Goal: Task Accomplishment & Management: Complete application form

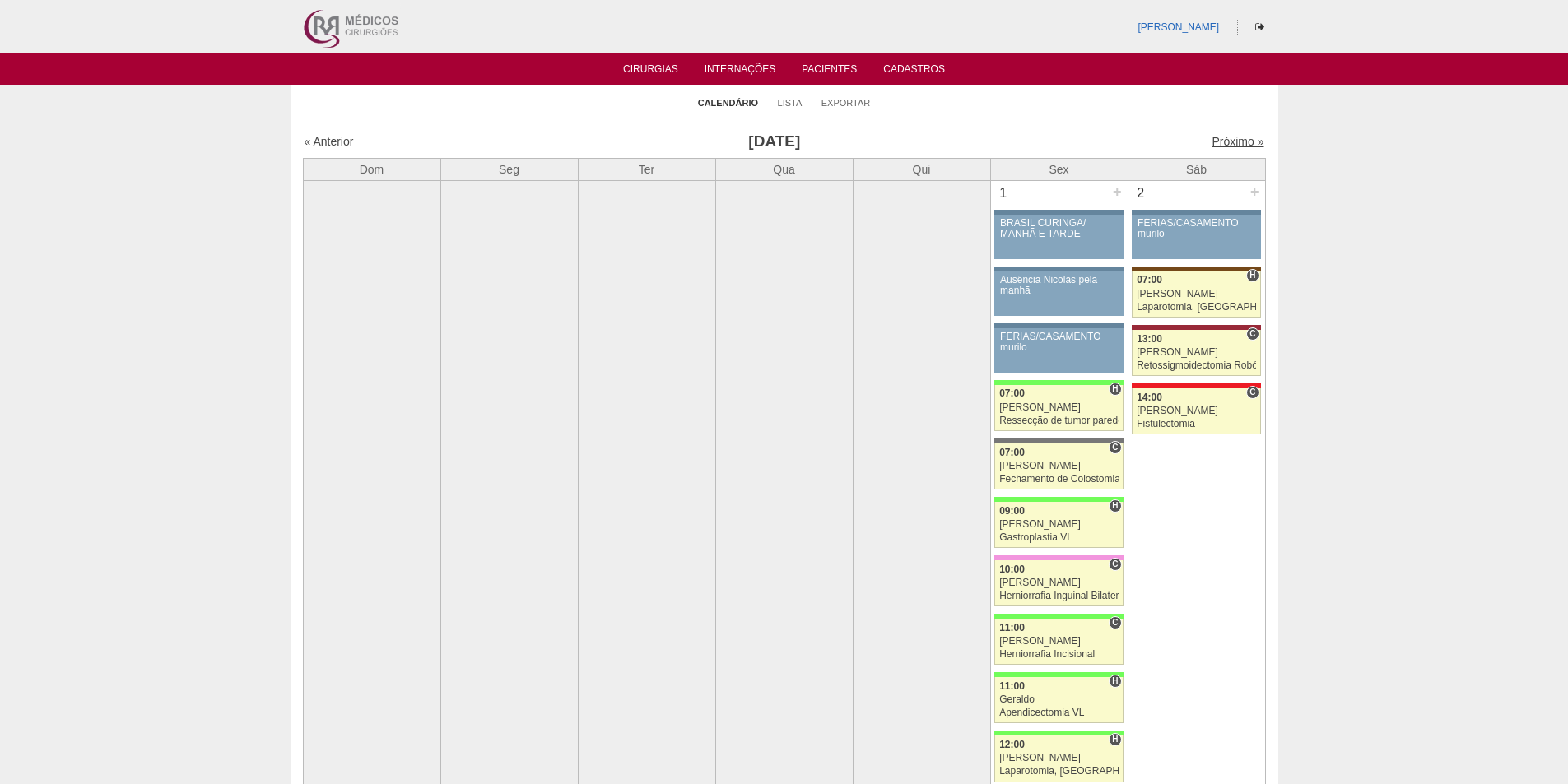
click at [1214, 141] on link "Próximo »" at bounding box center [1236, 141] width 52 height 13
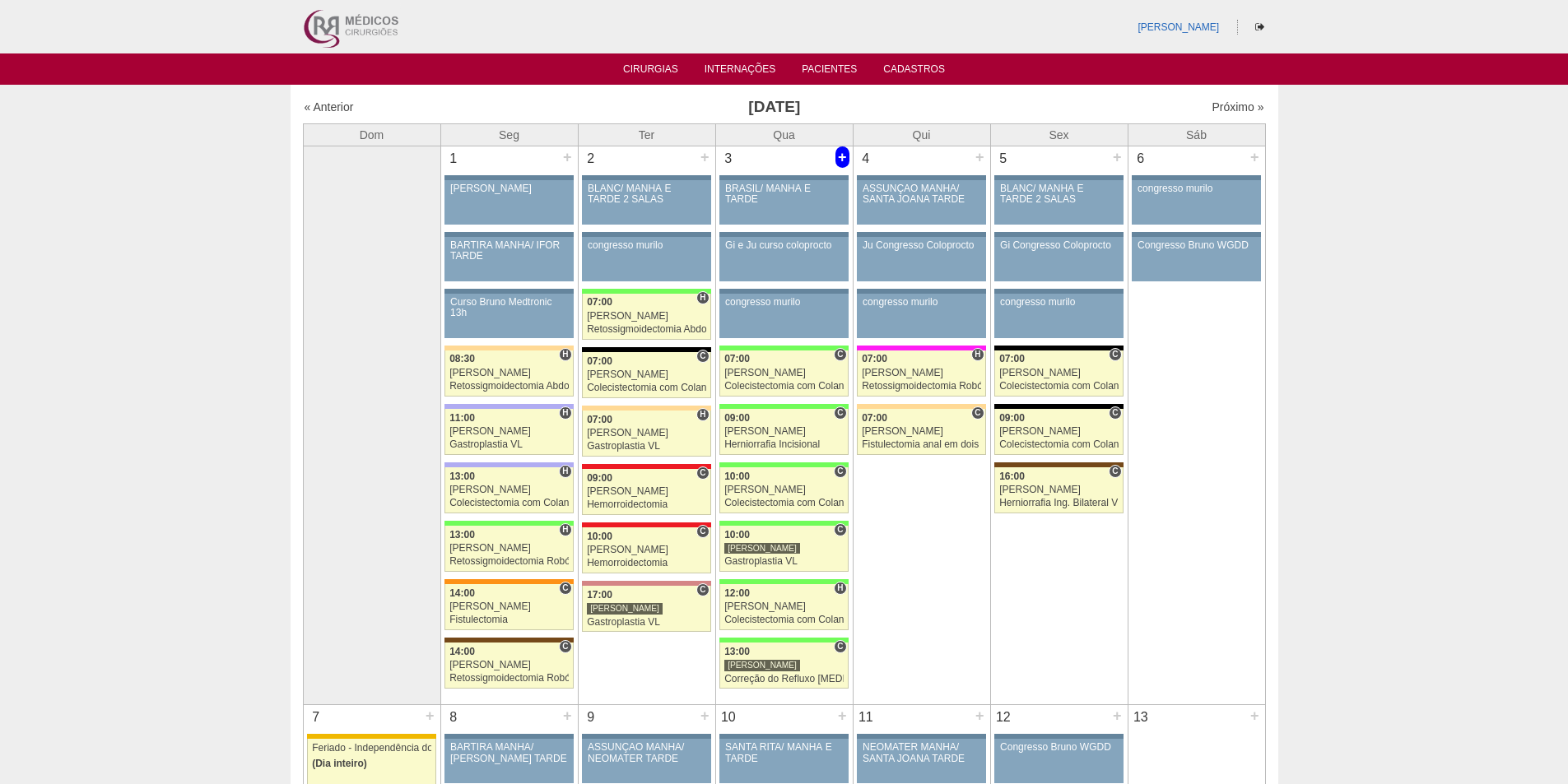
click at [841, 160] on div "+" at bounding box center [842, 157] width 14 height 22
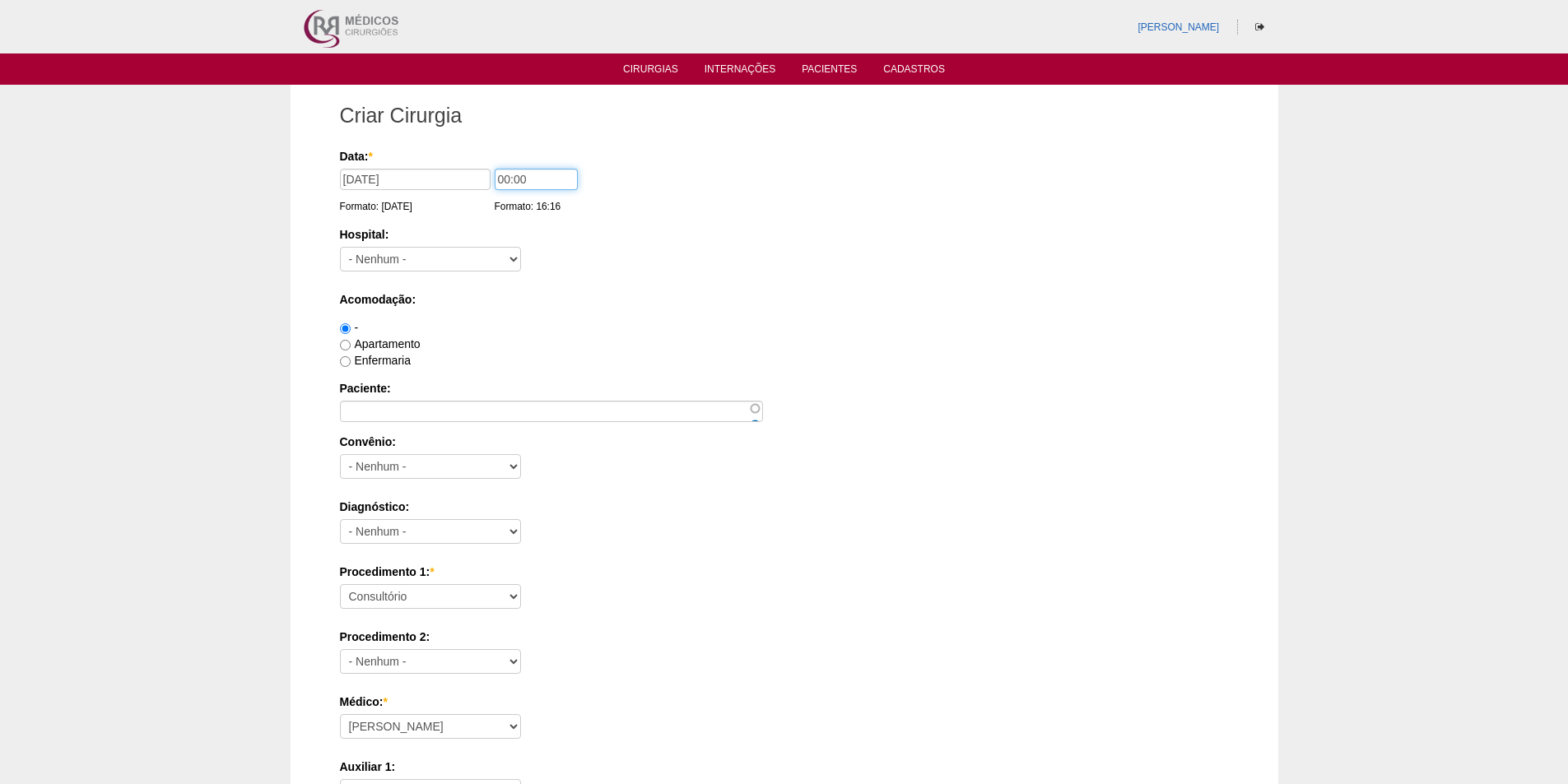
click at [505, 176] on input "00:00" at bounding box center [535, 179] width 83 height 22
type input "11:00"
click at [420, 258] on select "- Nenhum - 9 de Julho Albert Einstein Alvorada América Assunção Bartira Benefic…" at bounding box center [430, 259] width 181 height 24
select select "8"
click at [340, 247] on select "- Nenhum - 9 de Julho Albert Einstein Alvorada América Assunção Bartira Benefic…" at bounding box center [430, 259] width 181 height 24
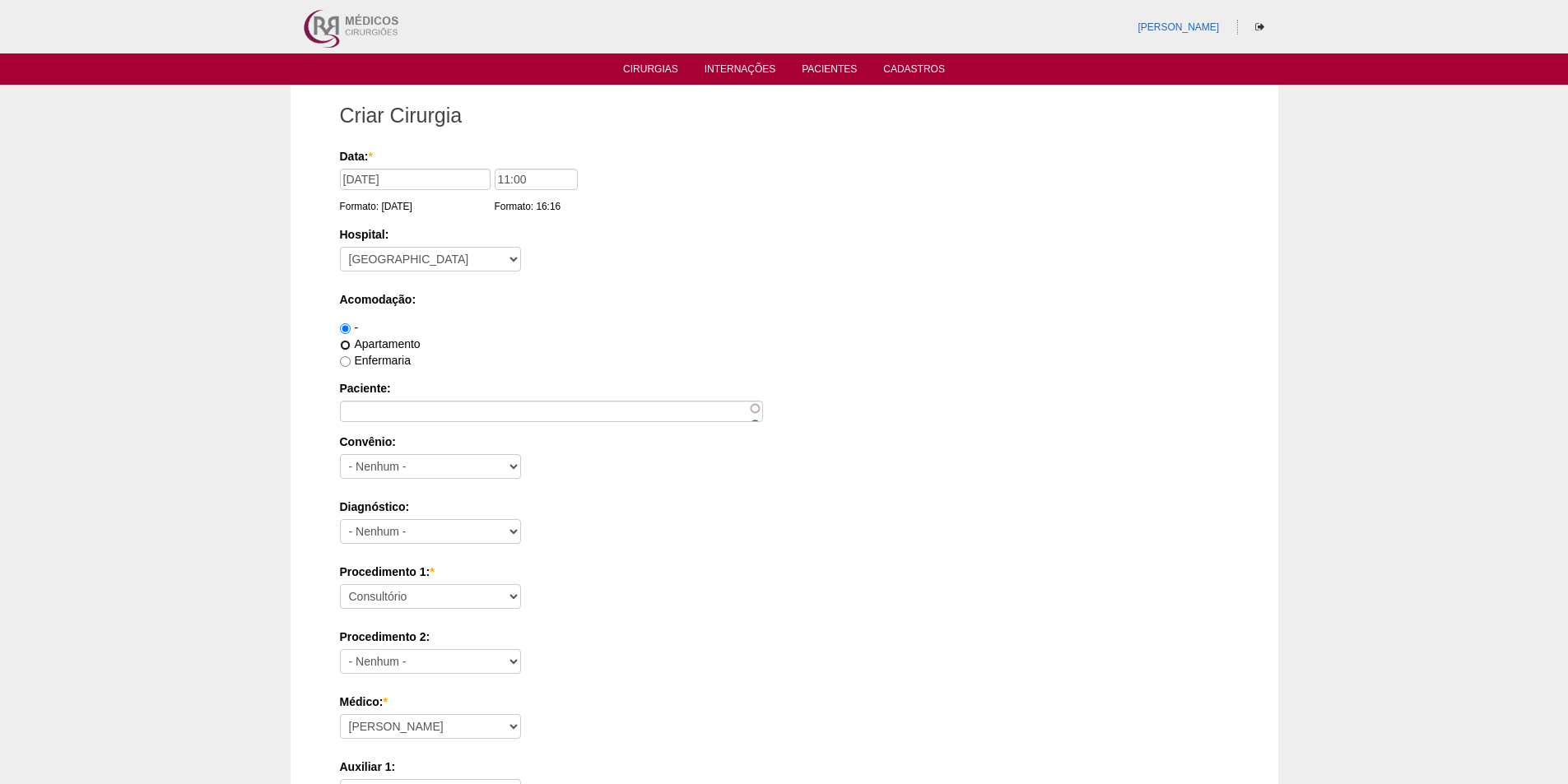
click at [347, 347] on input "Apartamento" at bounding box center [345, 345] width 10 height 10
radio input "true"
click at [372, 408] on input "Paciente:" at bounding box center [551, 411] width 423 height 22
paste input "Camila Godoi Rocha"
type input "Camila Godoi Rocha"
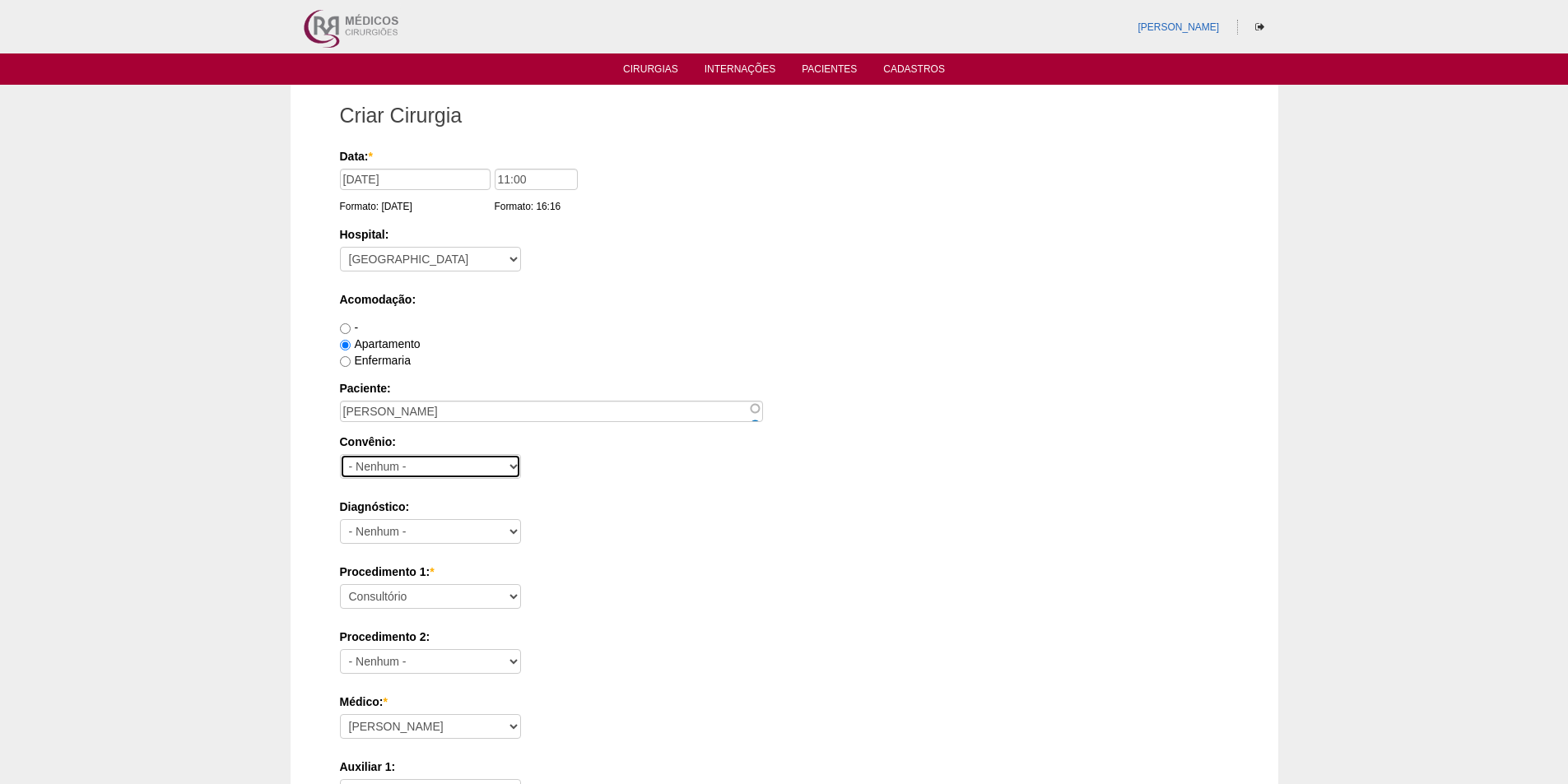
click at [380, 465] on select "- Nenhum - Abet Afresp Allianz Amil Blue Life Caasp Cabesp Caixa de Pensões Car…" at bounding box center [430, 466] width 181 height 24
select select "26"
click at [340, 454] on select "- Nenhum - Abet Afresp Allianz Amil Blue Life Caasp Cabesp Caixa de Pensões Car…" at bounding box center [430, 466] width 181 height 24
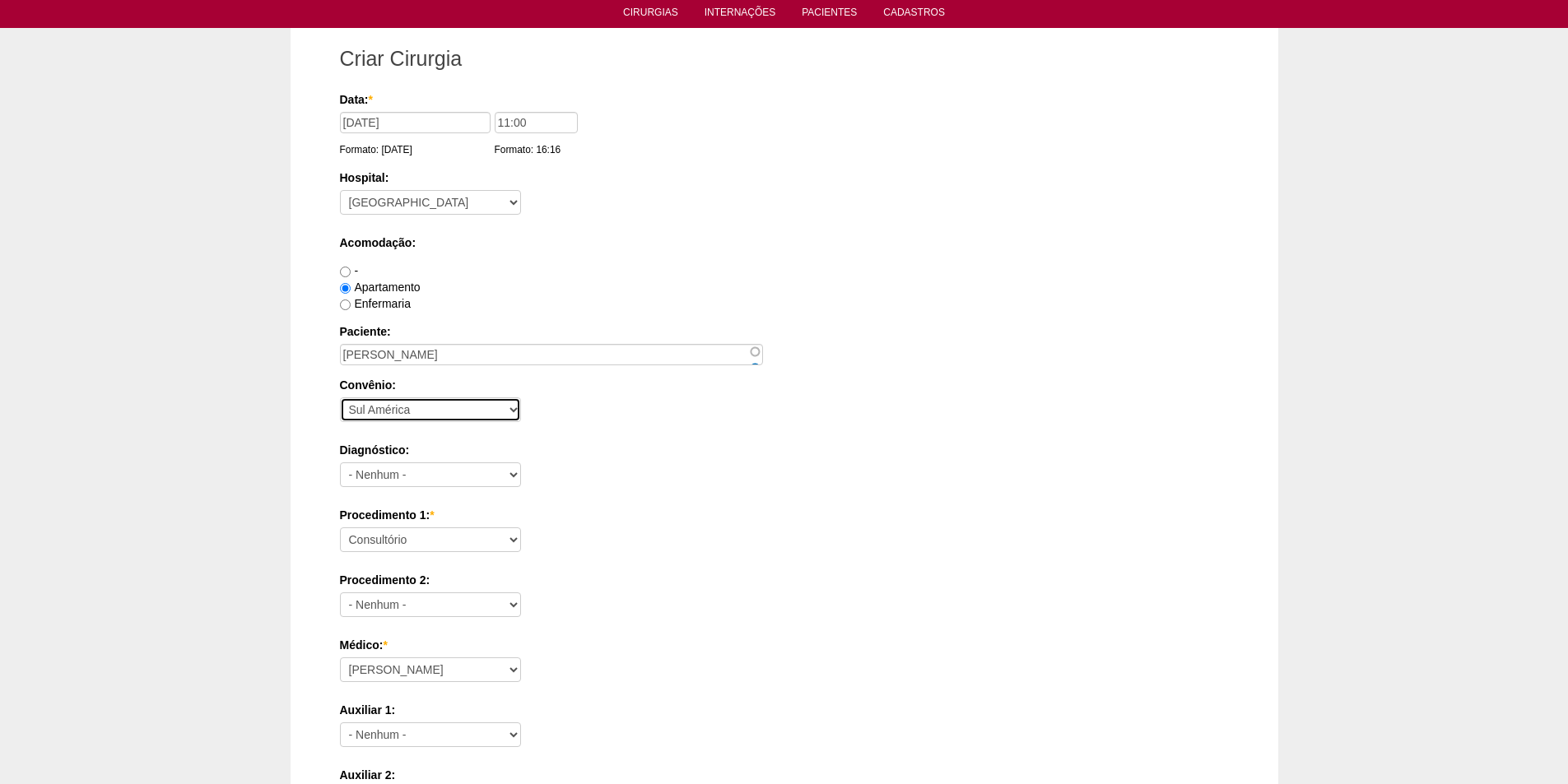
scroll to position [82, 0]
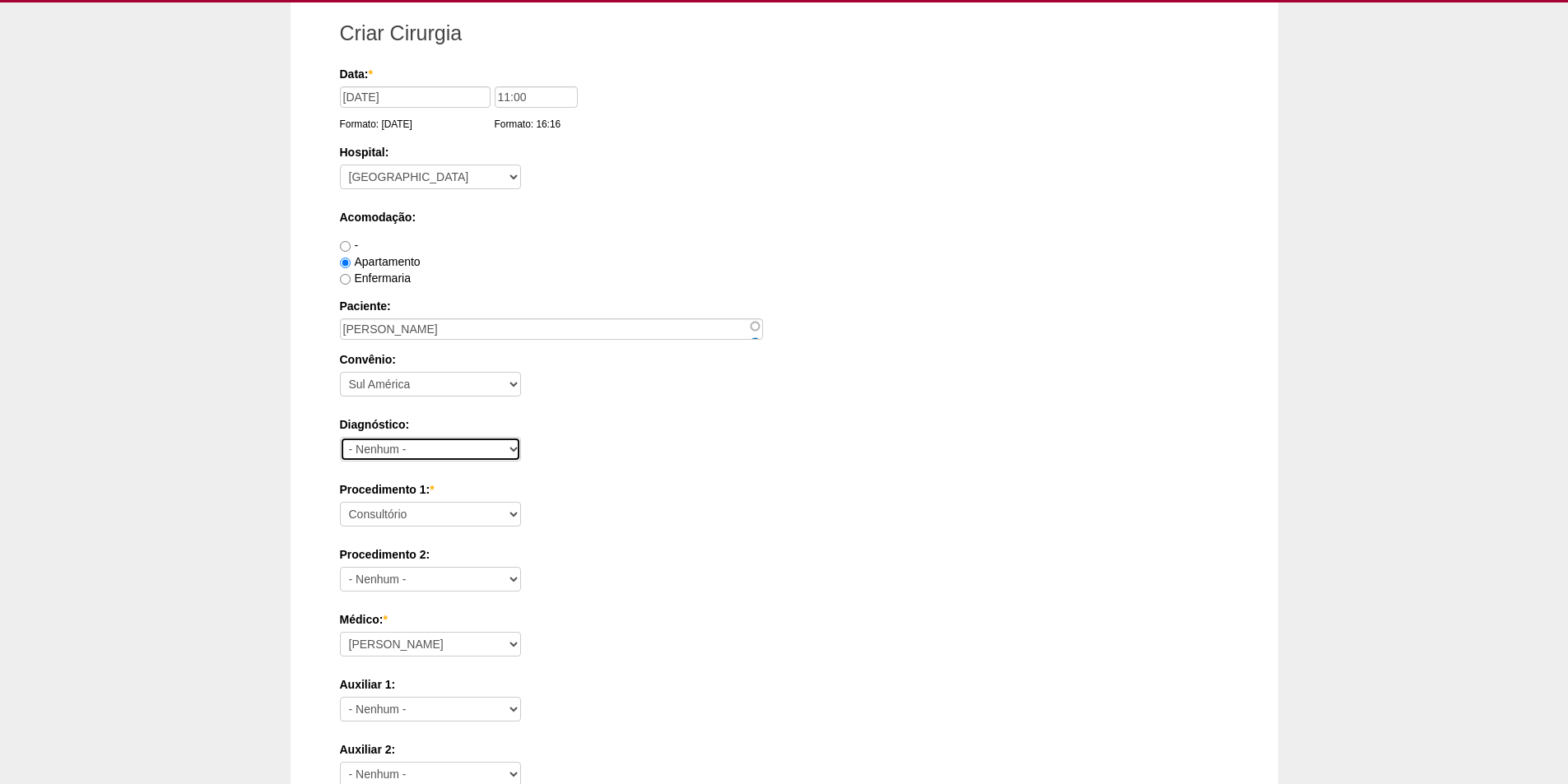
click at [426, 455] on select "- Nenhum - Abdome Agudo Abscesso Hepático Abscesso Perianal Abscesso Peritoneal…" at bounding box center [430, 449] width 181 height 24
select select "12"
click at [340, 437] on select "- Nenhum - Abdome Agudo Abscesso Hepático Abscesso Perianal Abscesso Peritoneal…" at bounding box center [430, 449] width 181 height 24
click at [435, 514] on select "Consultório Abscesso Hepático - Drenagem Abscesso perianal Amputação Abdômino P…" at bounding box center [430, 514] width 181 height 24
select select "3735"
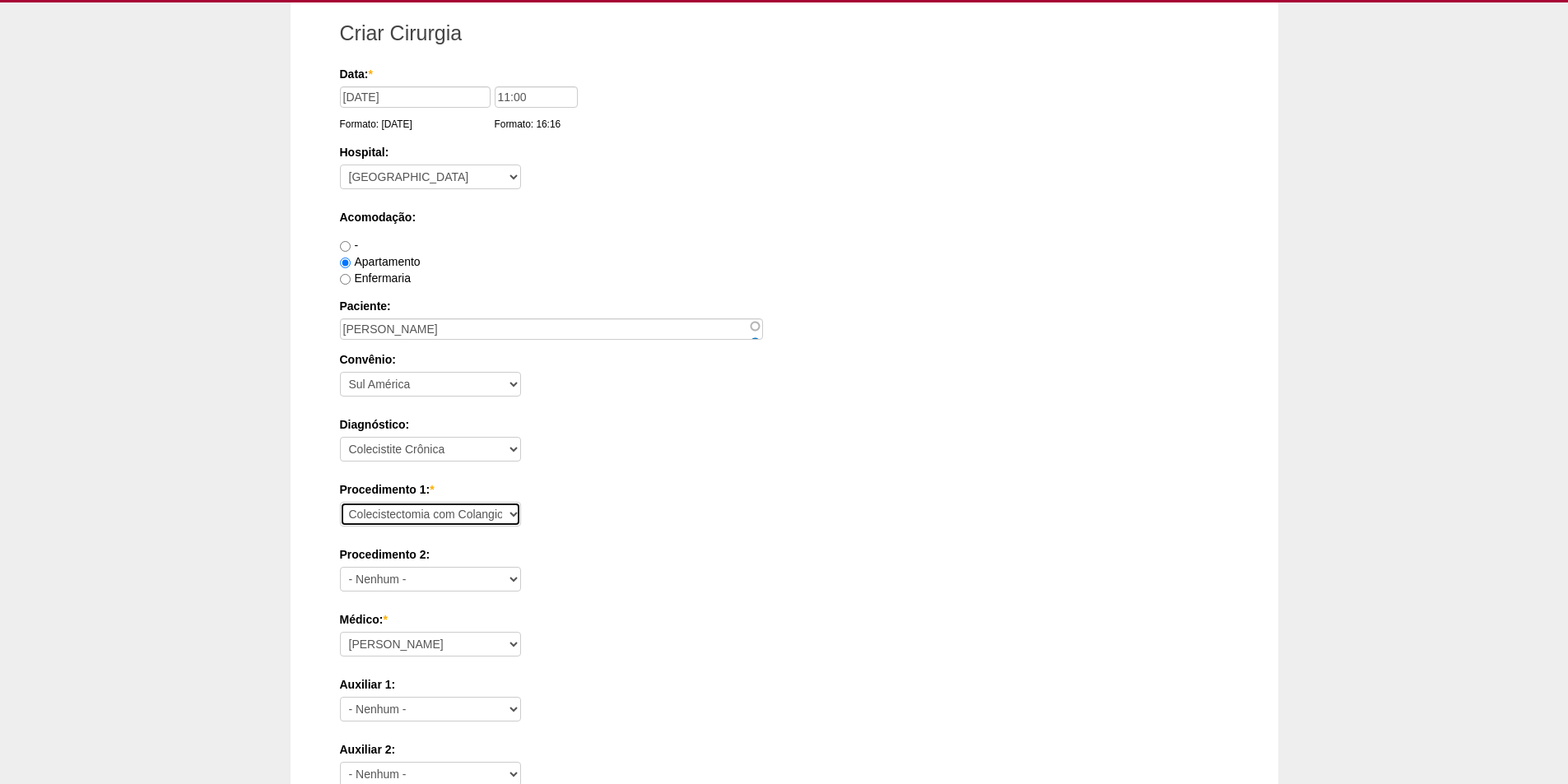
click at [340, 502] on select "Consultório Abscesso Hepático - Drenagem Abscesso perianal Amputação Abdômino P…" at bounding box center [430, 514] width 181 height 24
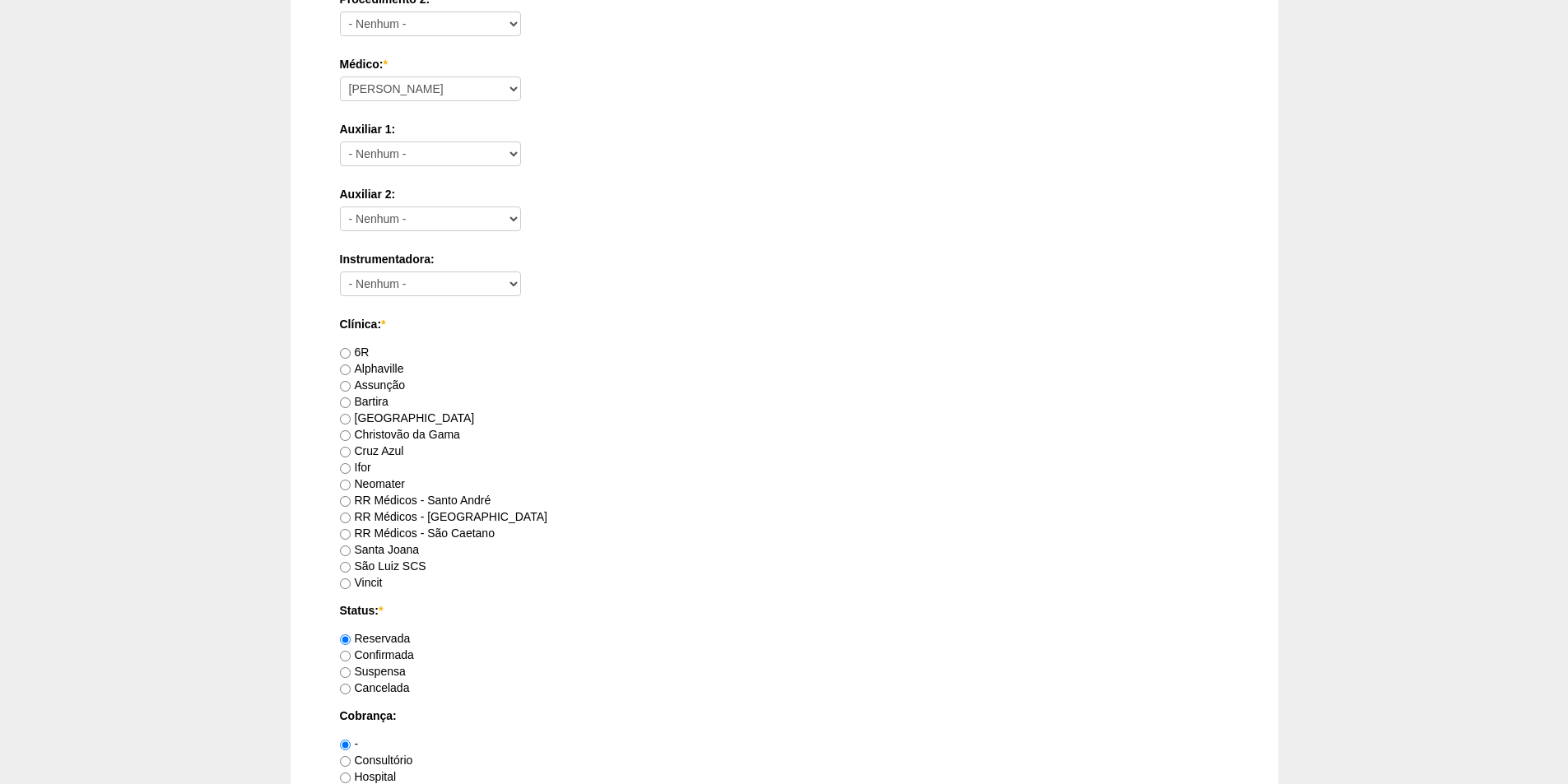
scroll to position [658, 0]
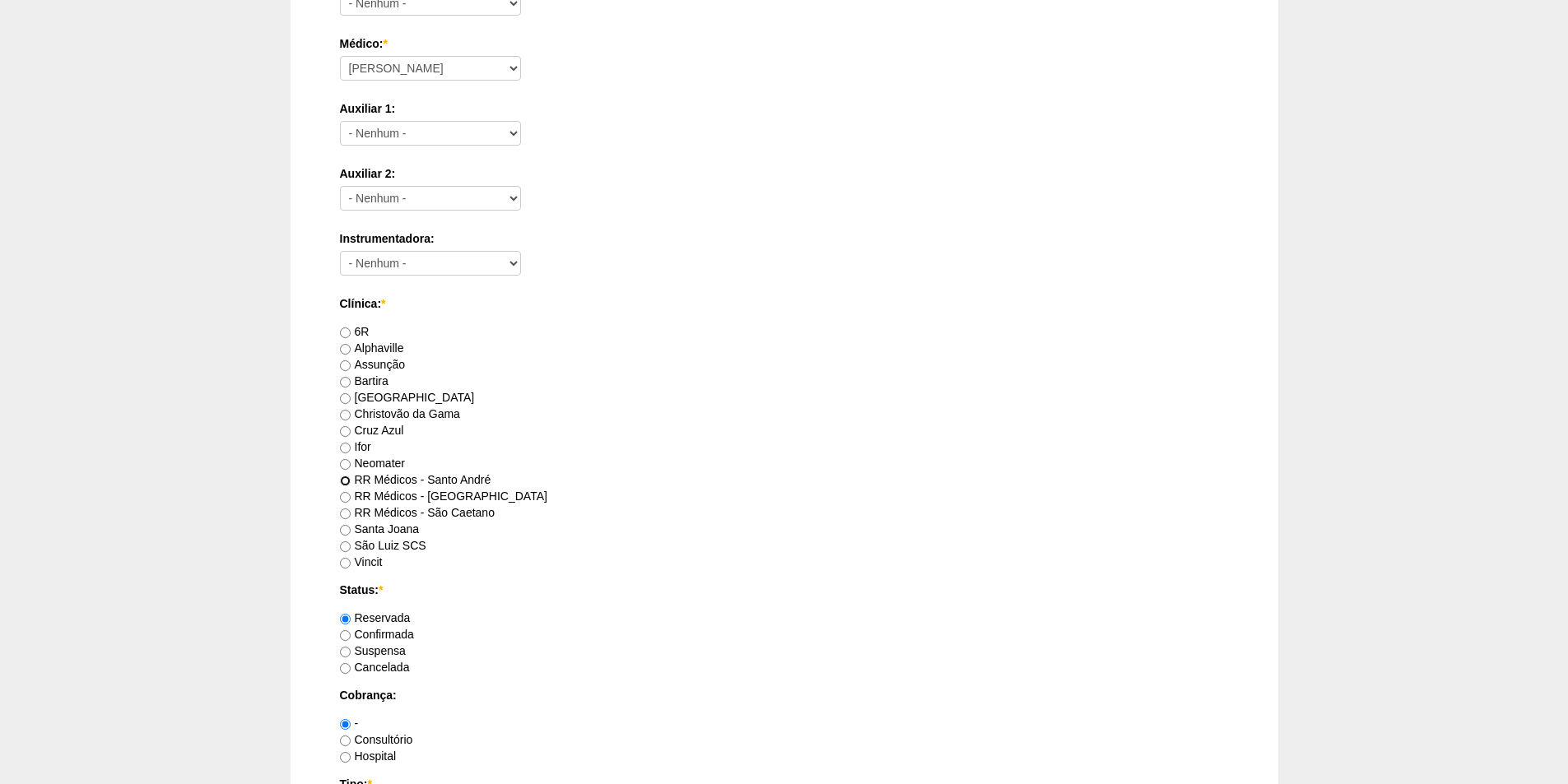
click at [342, 480] on input "RR Médicos - Santo André" at bounding box center [345, 481] width 10 height 10
radio input "true"
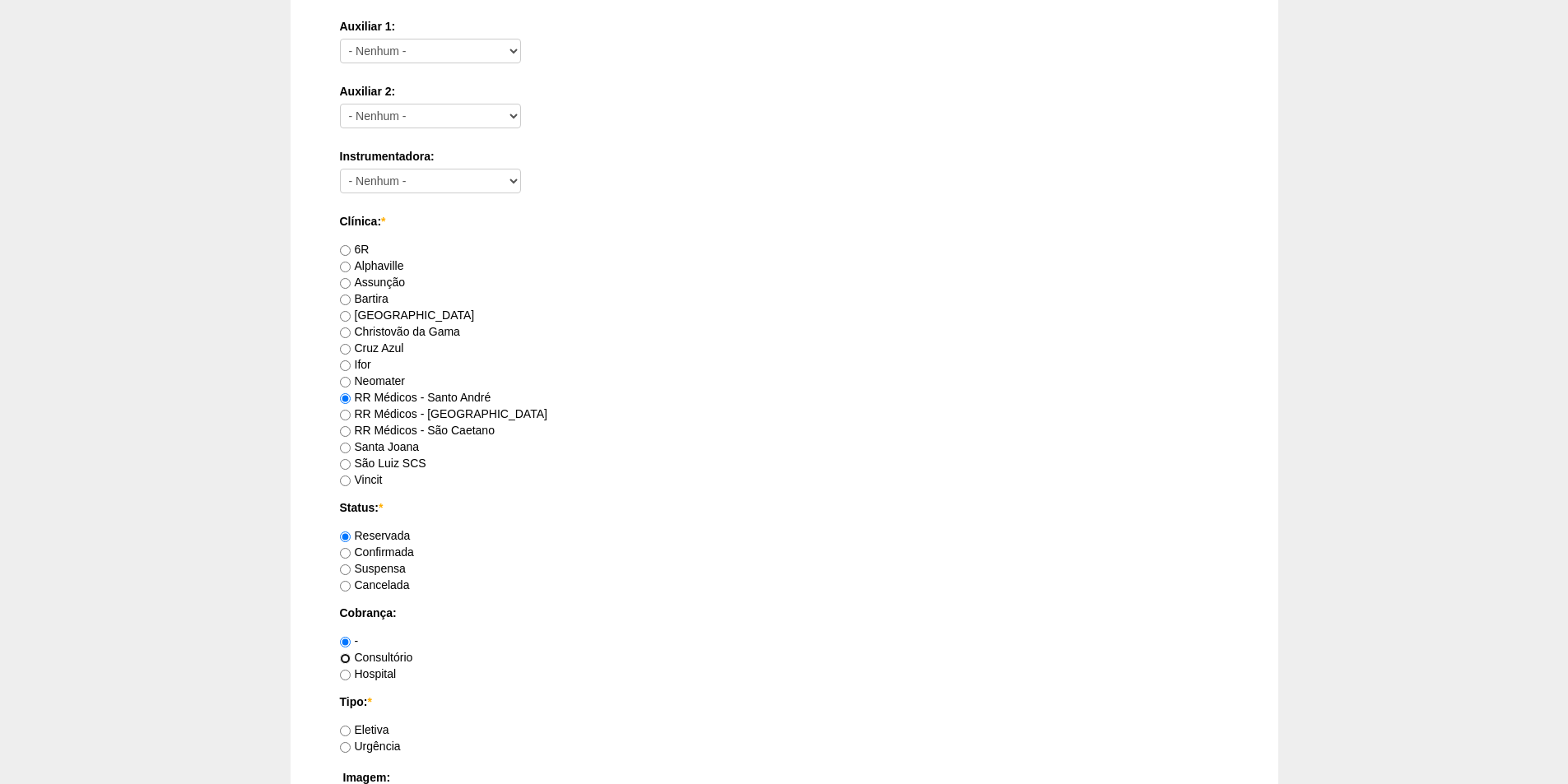
click at [350, 654] on input "Consultório" at bounding box center [345, 658] width 10 height 10
radio input "true"
drag, startPoint x: 350, startPoint y: 729, endPoint x: 421, endPoint y: 709, distance: 73.8
click at [354, 729] on label "Eletiva" at bounding box center [364, 729] width 50 height 13
click at [351, 729] on input "Eletiva" at bounding box center [345, 731] width 10 height 10
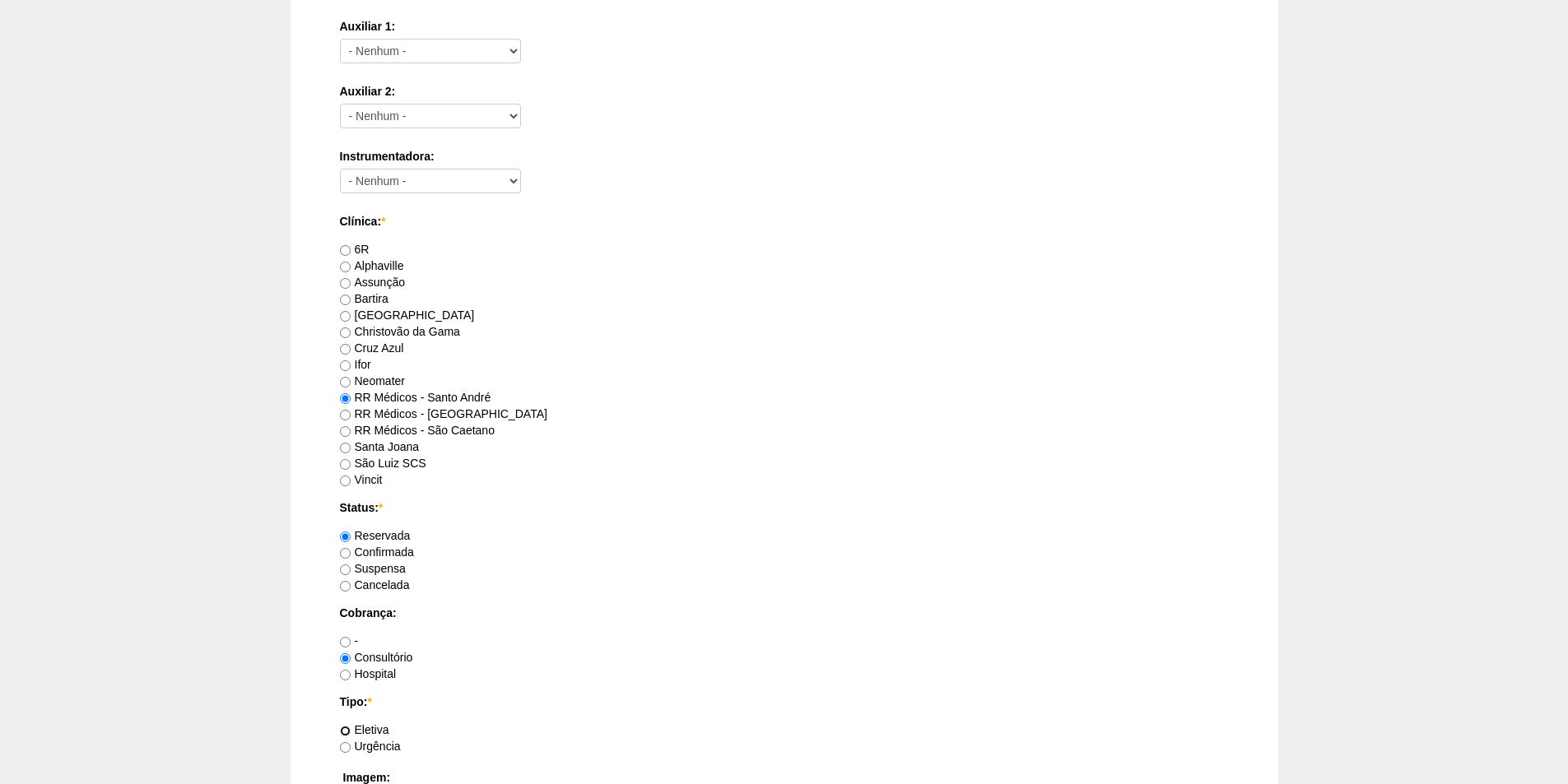
radio input "true"
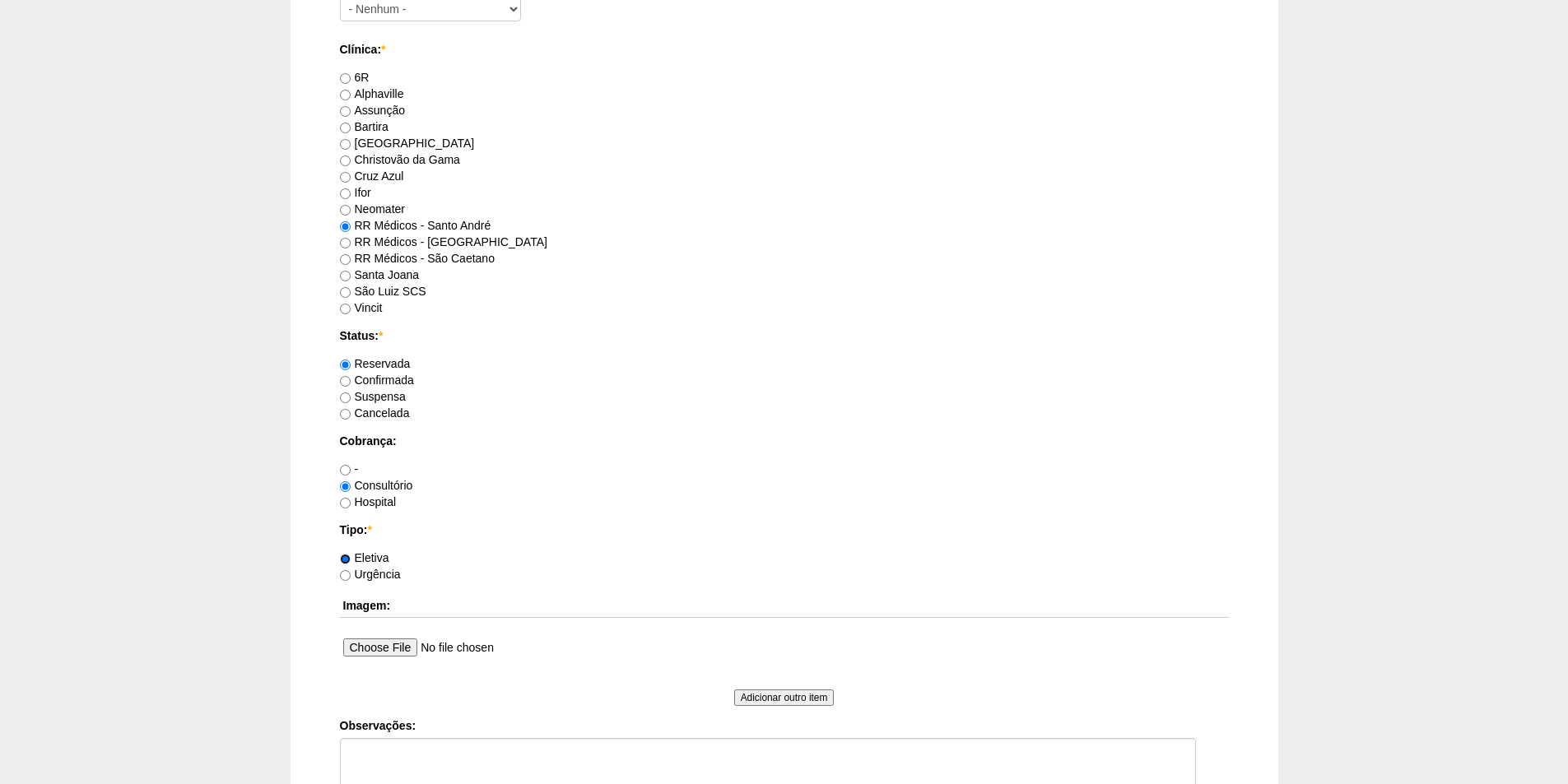
scroll to position [1069, 0]
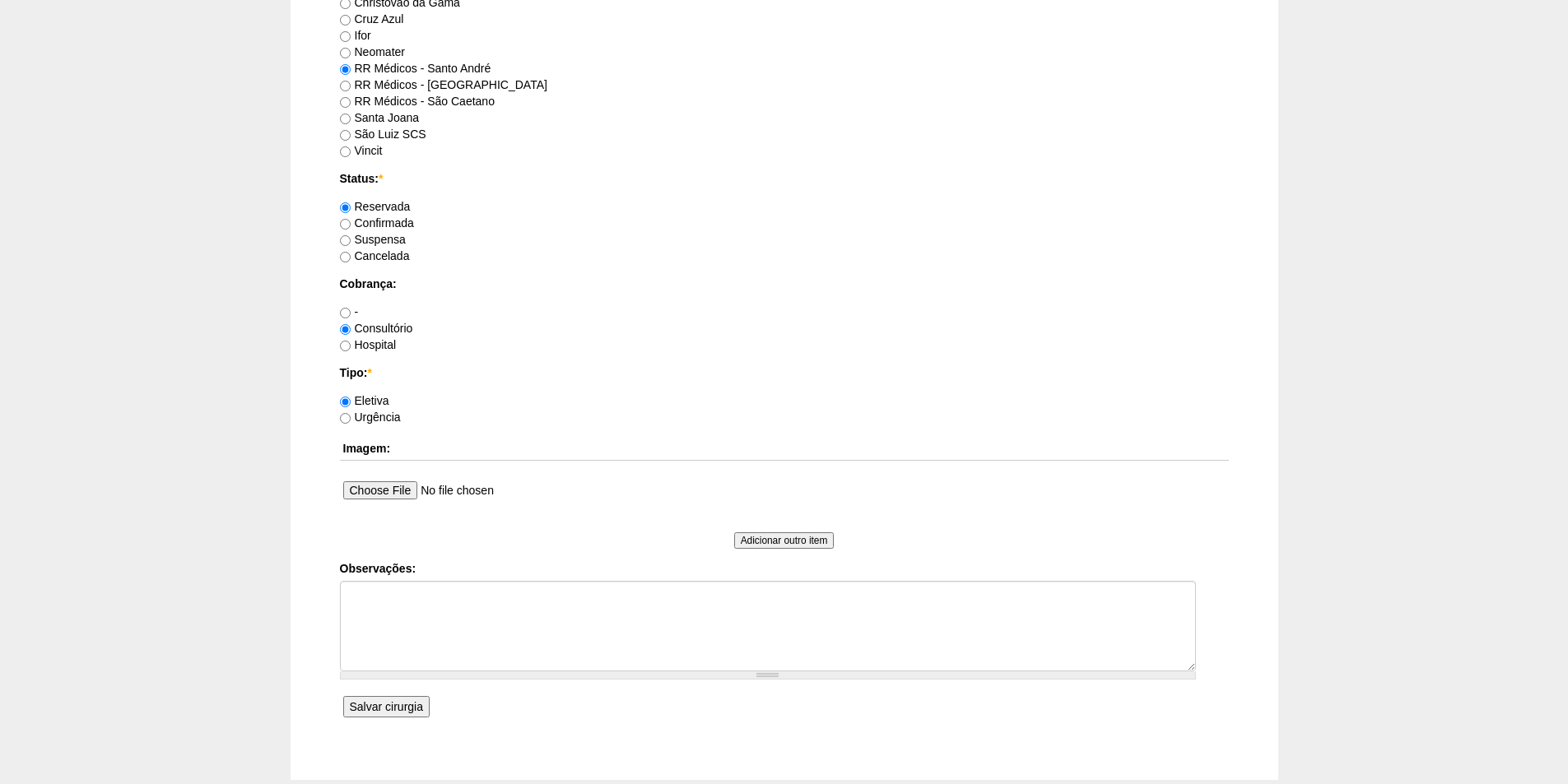
click at [375, 702] on input "Salvar cirurgia" at bounding box center [386, 706] width 86 height 22
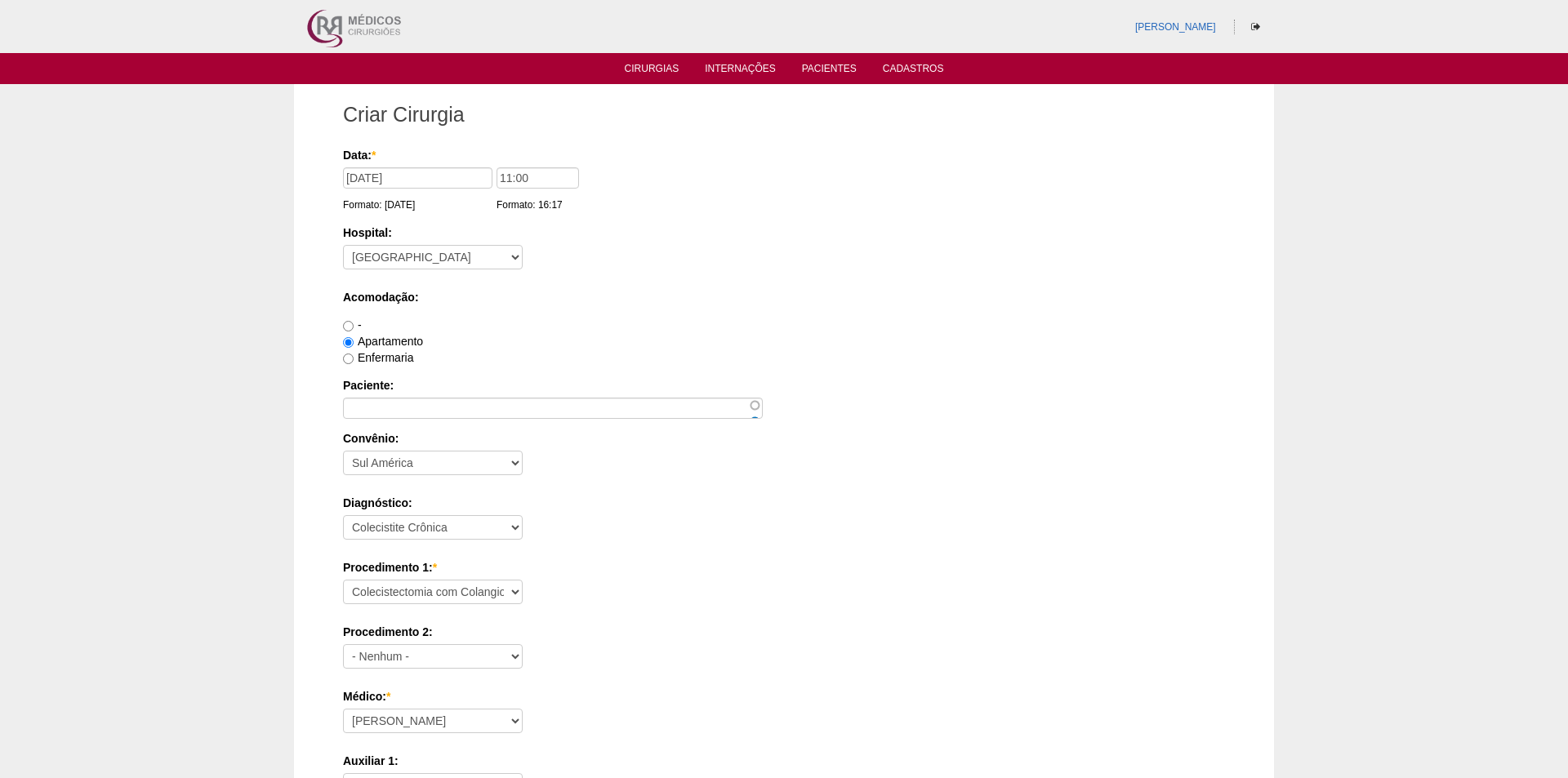
select select "8"
select select "26"
select select "12"
select select "3735"
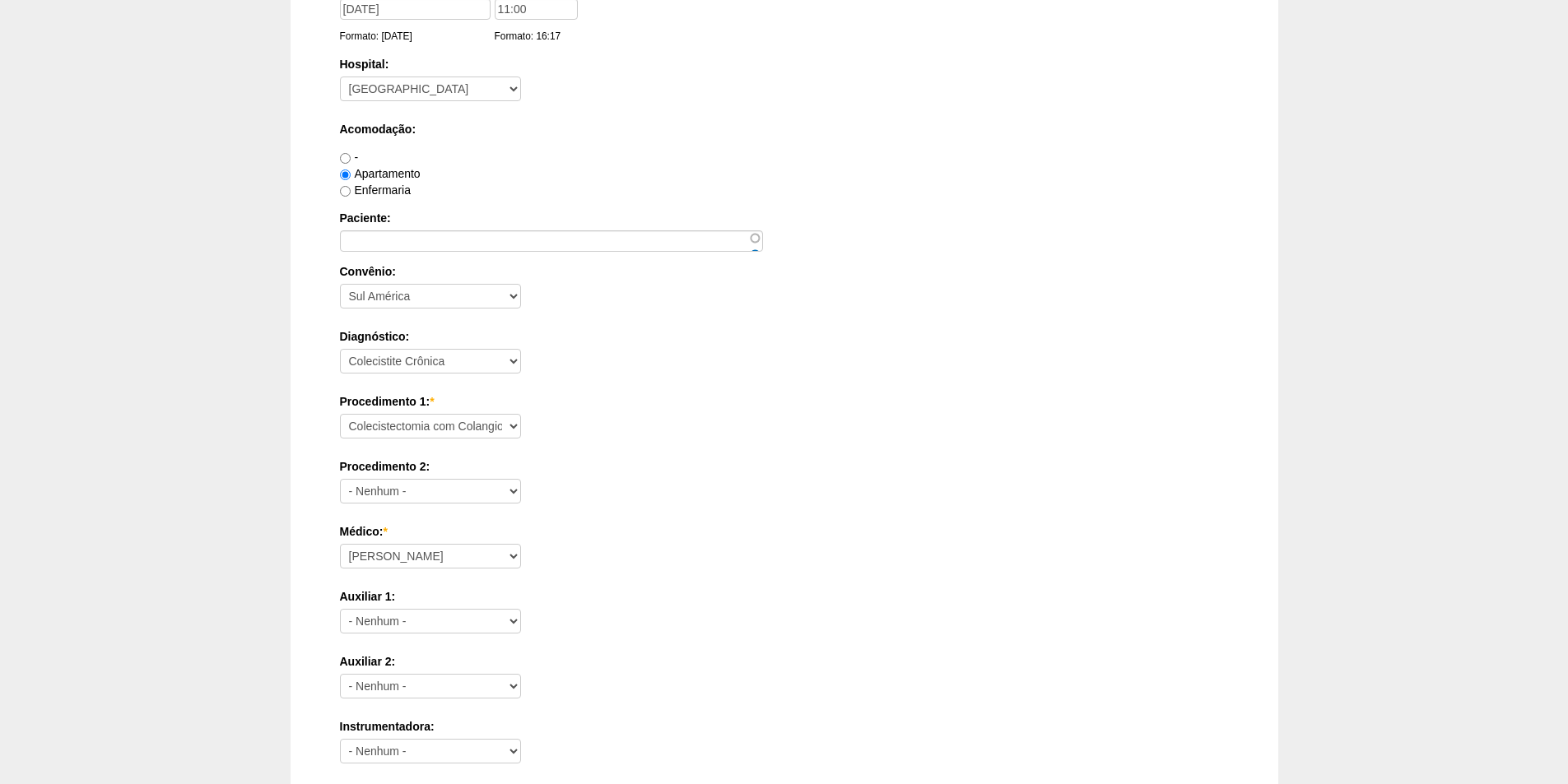
scroll to position [82, 0]
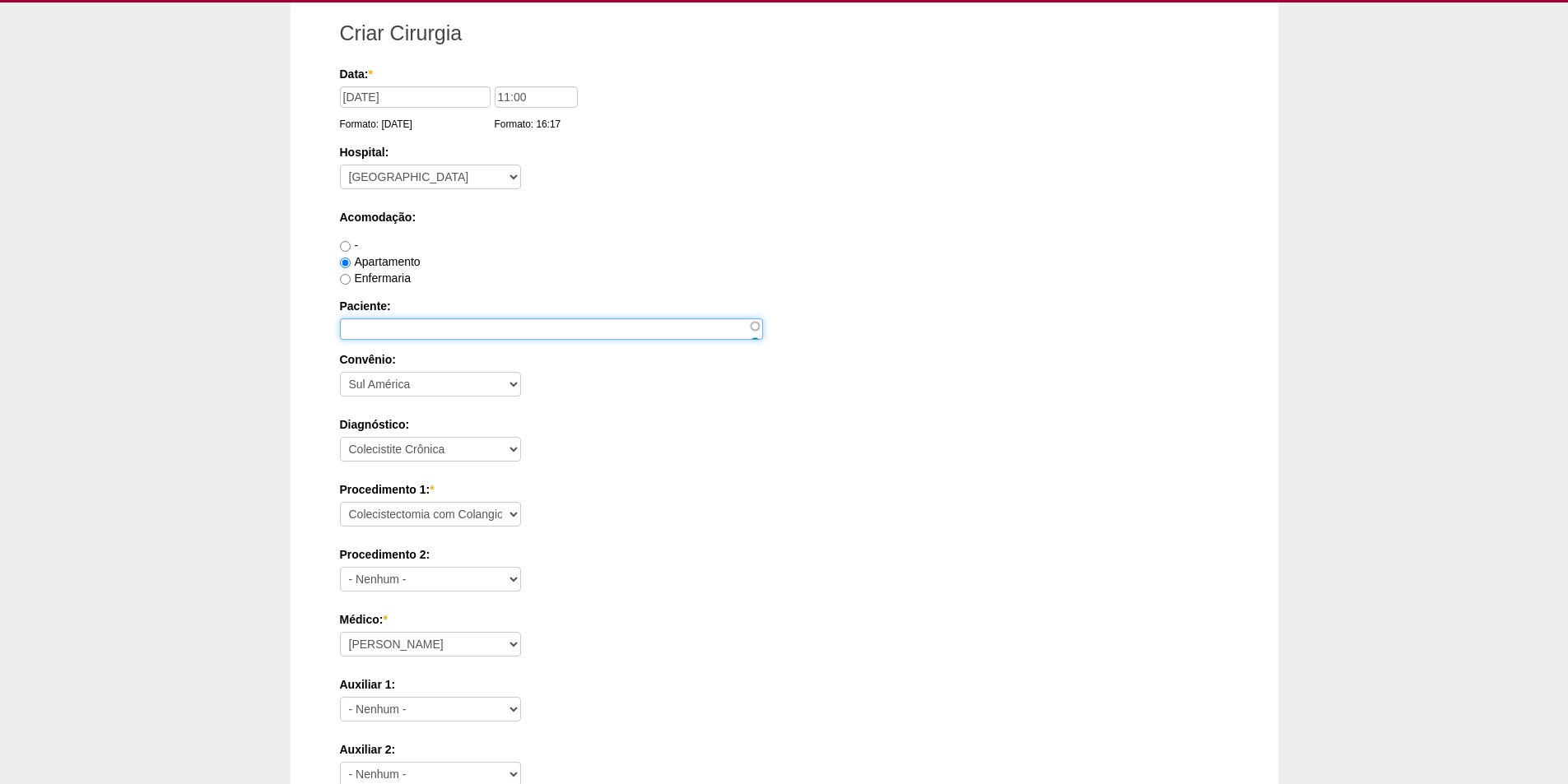
click at [394, 333] on input "Paciente:" at bounding box center [551, 329] width 423 height 22
paste input "[PERSON_NAME]"
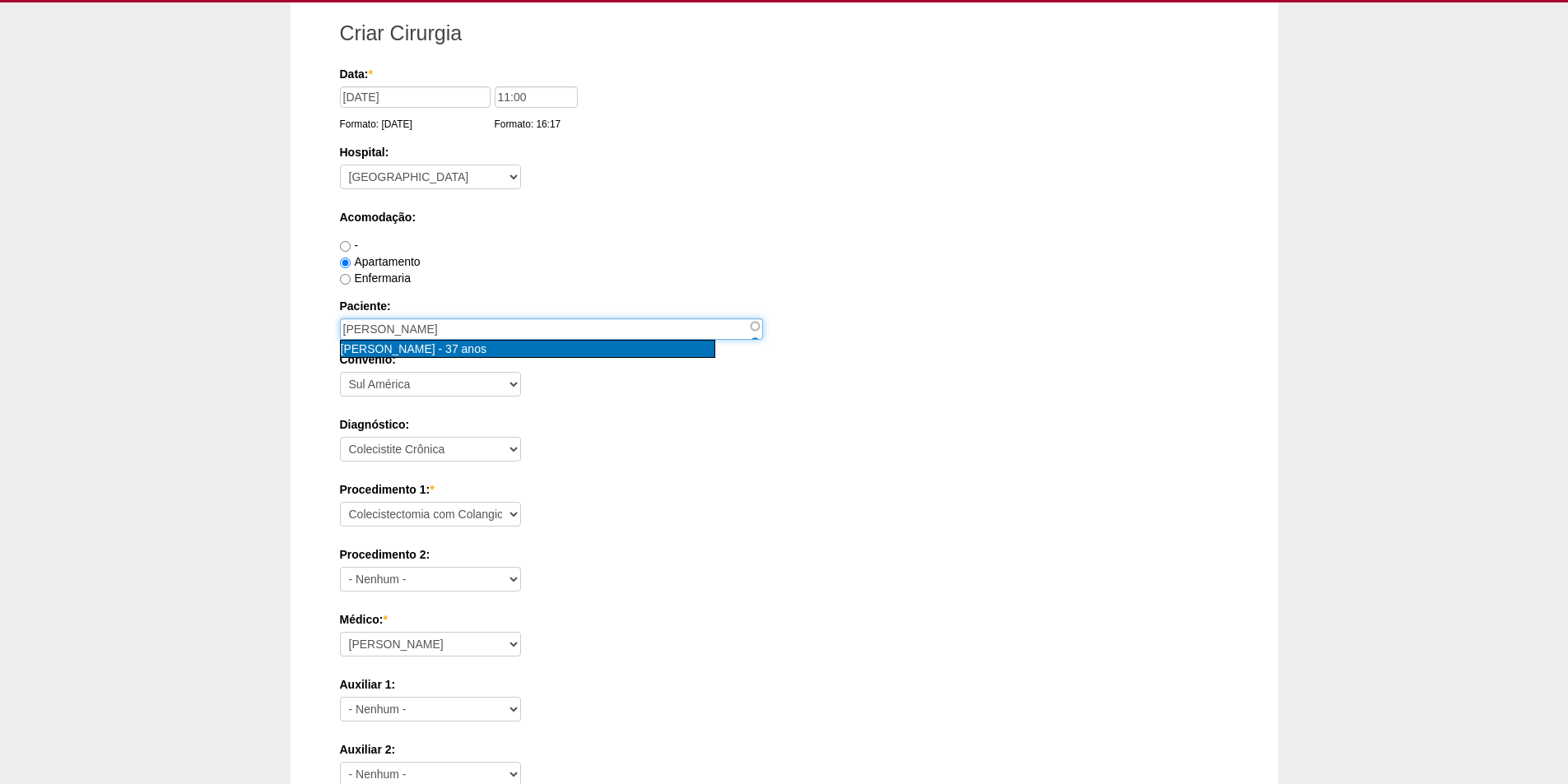
type input "Claudio Pereira Santos [nid:83387]"
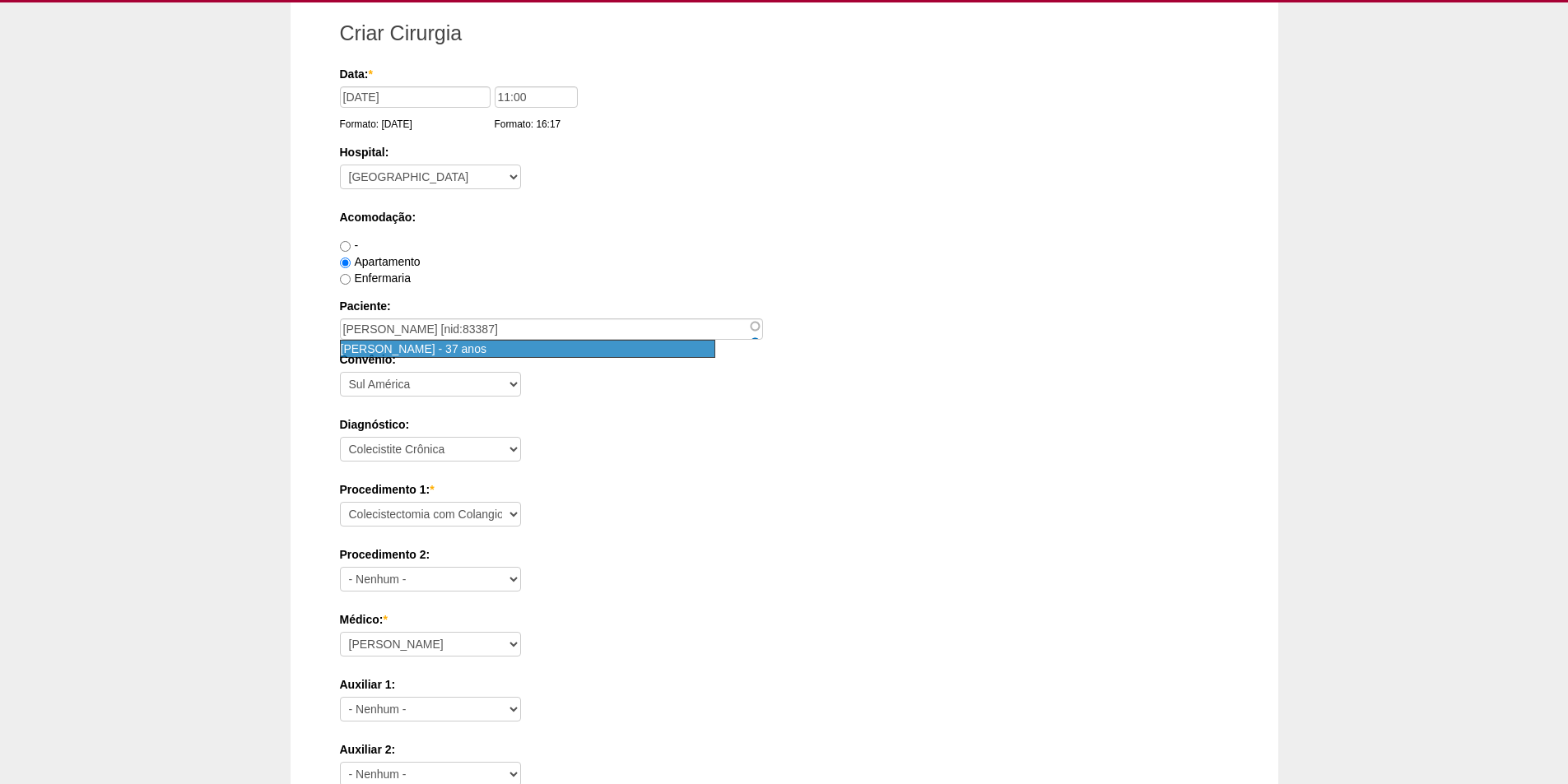
click at [485, 351] on span "37 anos" at bounding box center [465, 348] width 41 height 13
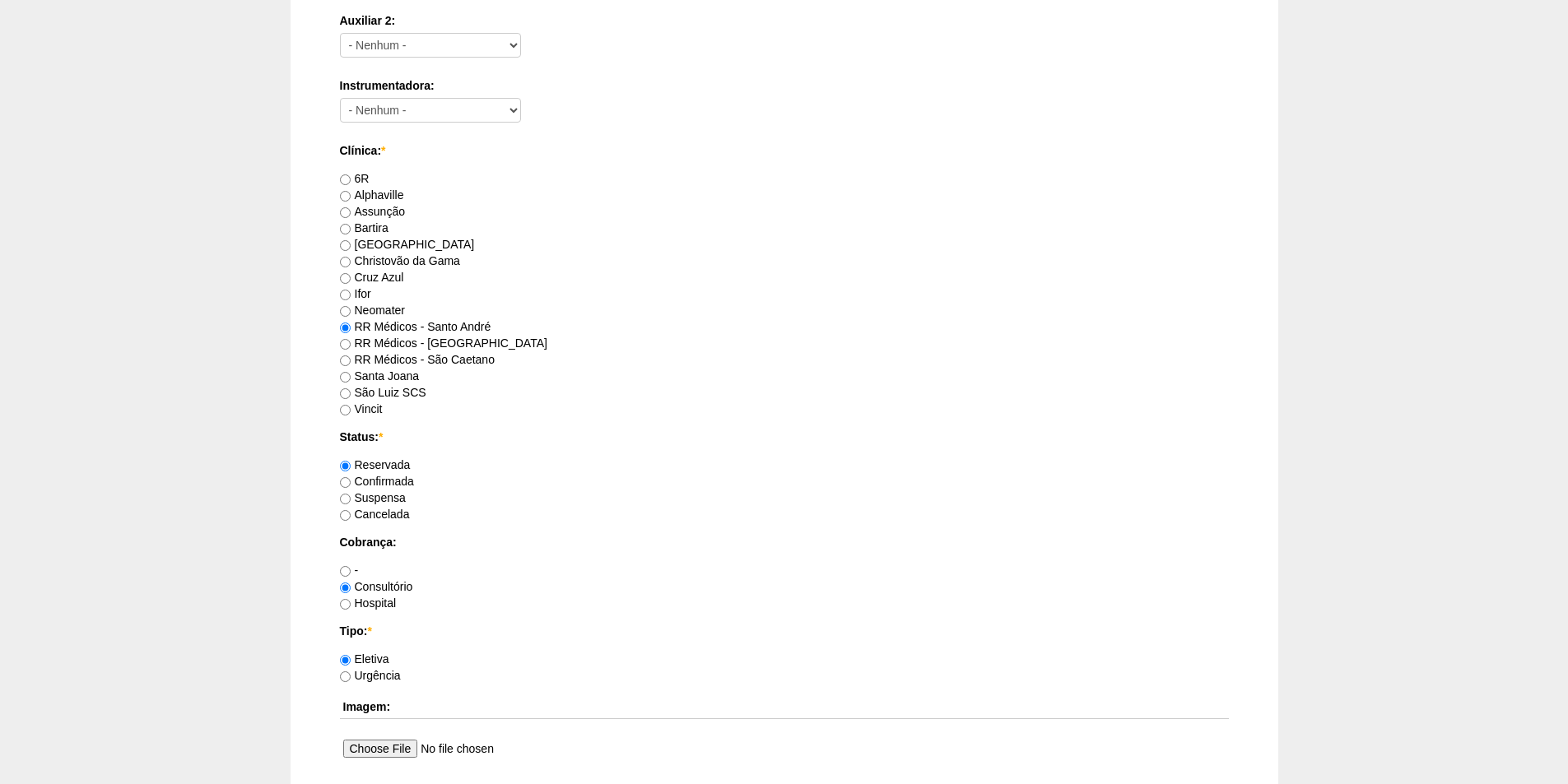
scroll to position [1069, 0]
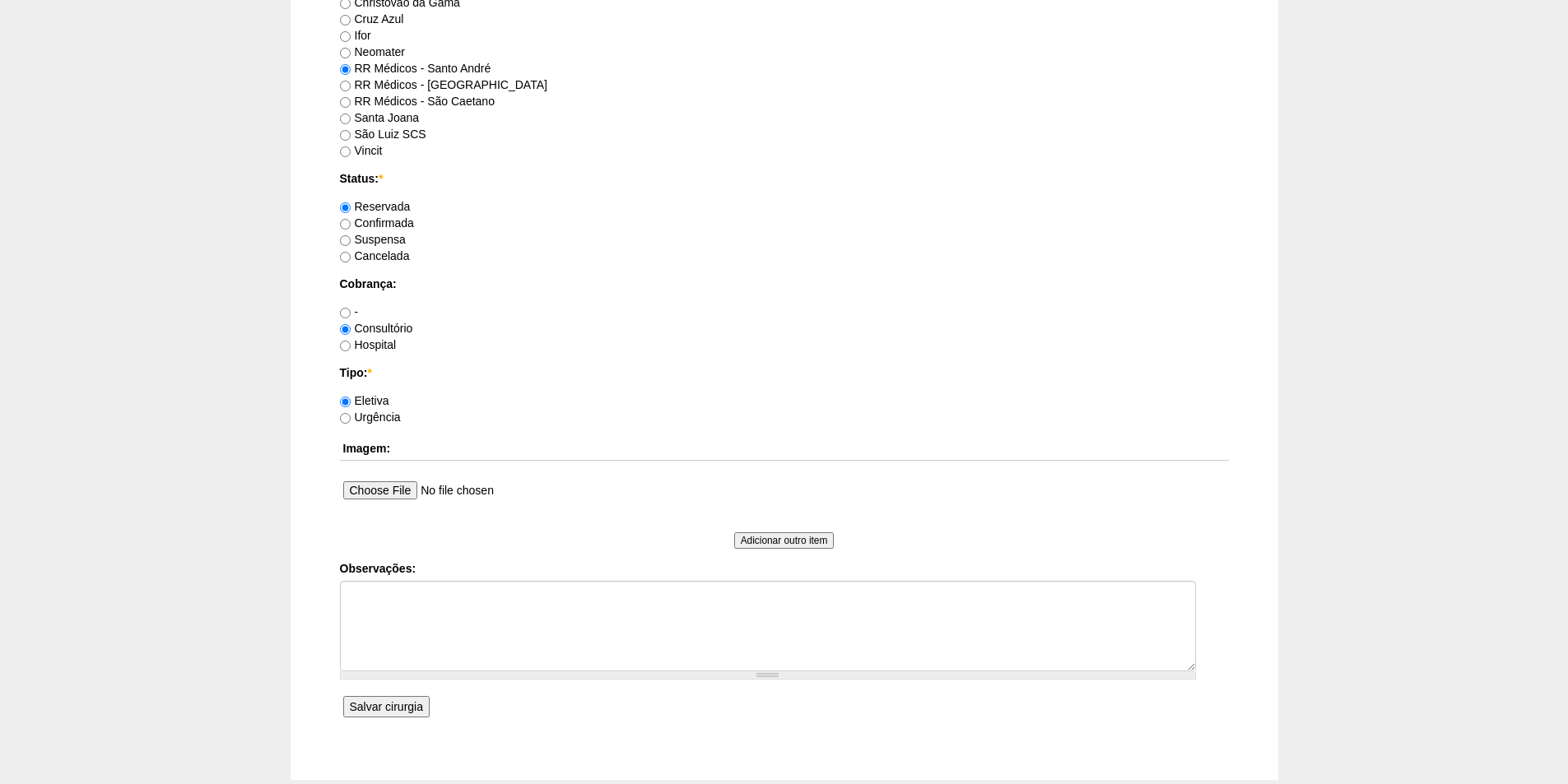
click at [376, 706] on input "Salvar cirurgia" at bounding box center [386, 706] width 86 height 22
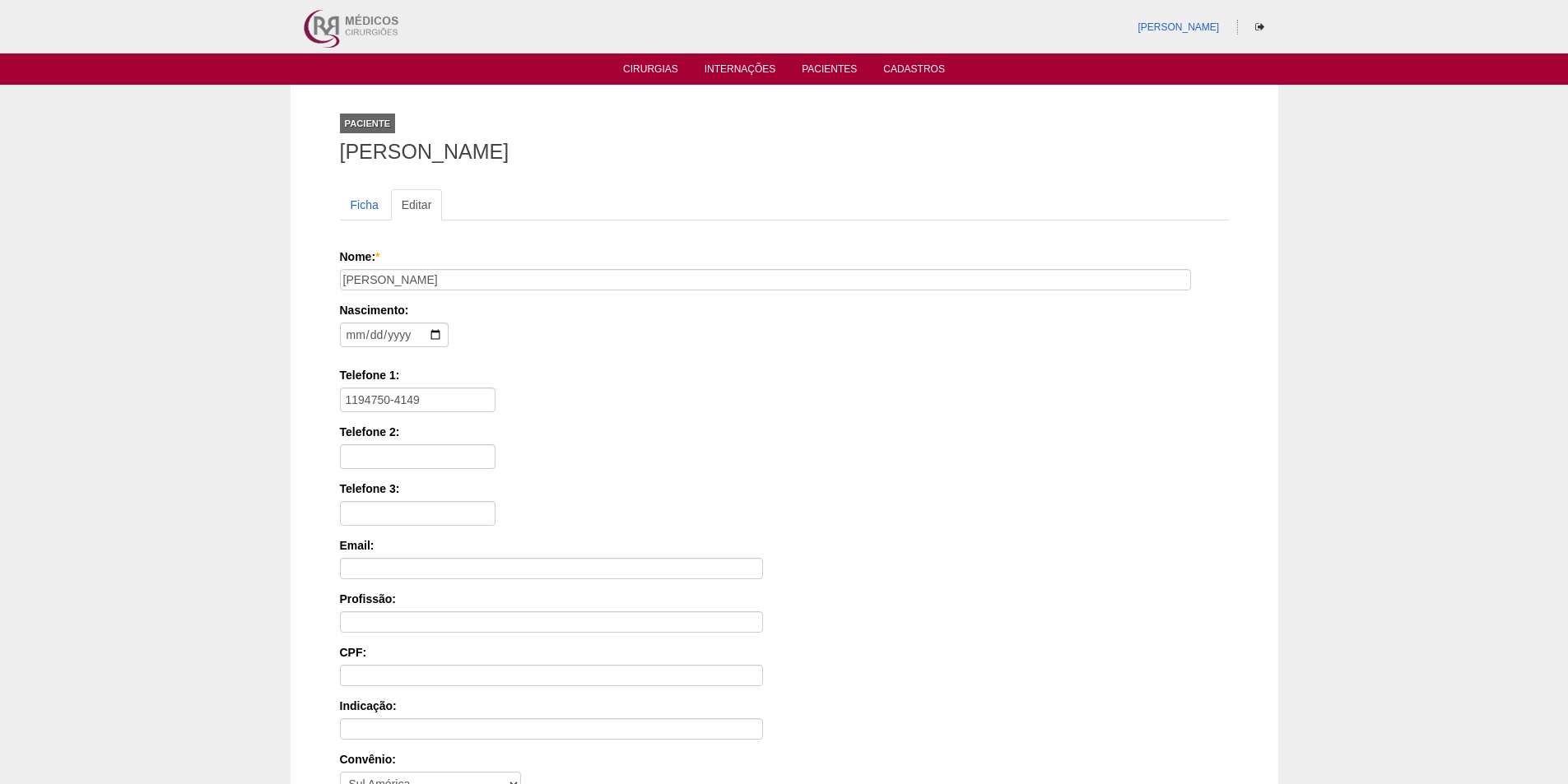
scroll to position [221, 0]
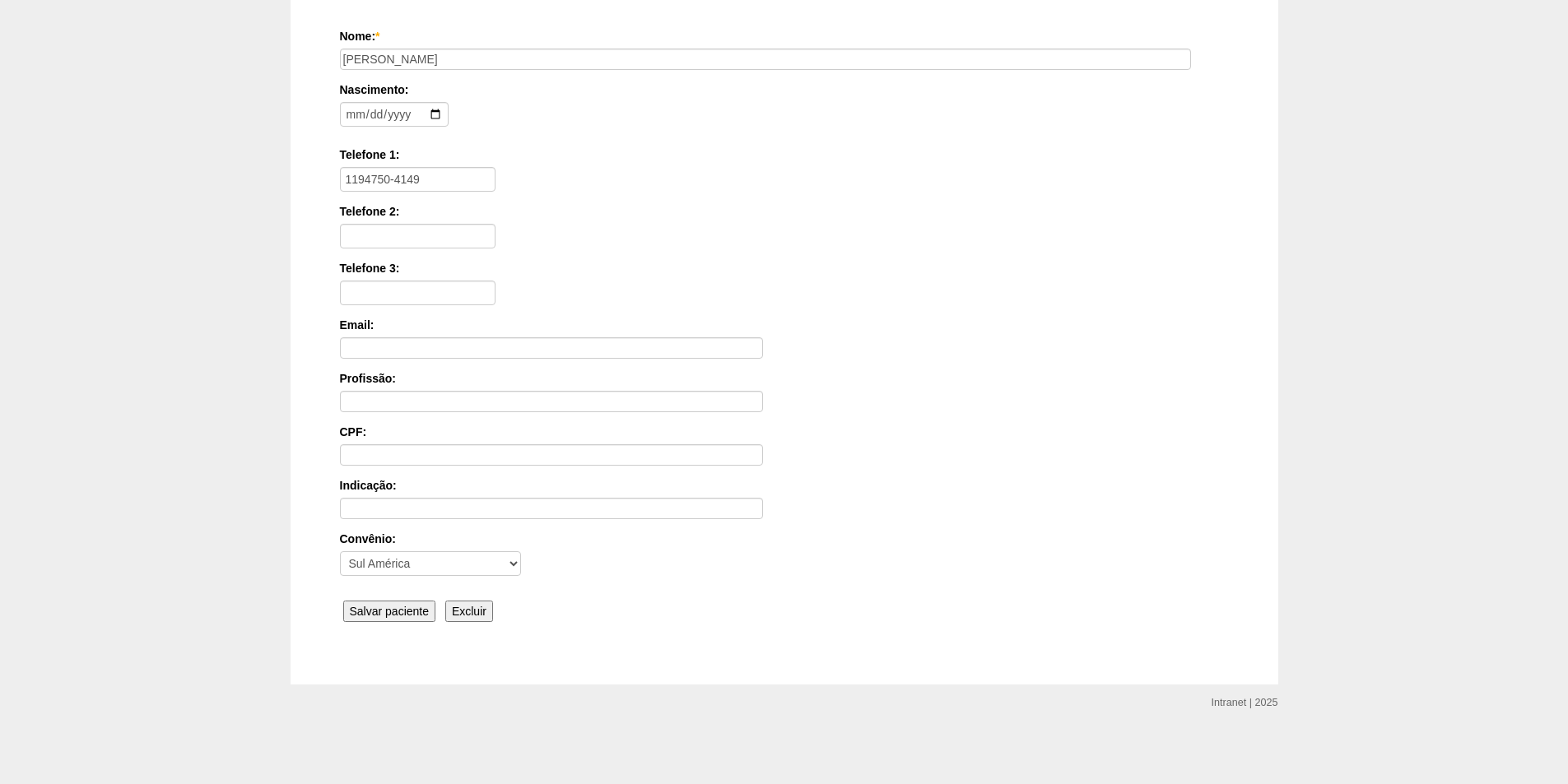
click at [386, 612] on input "Salvar paciente" at bounding box center [389, 611] width 93 height 22
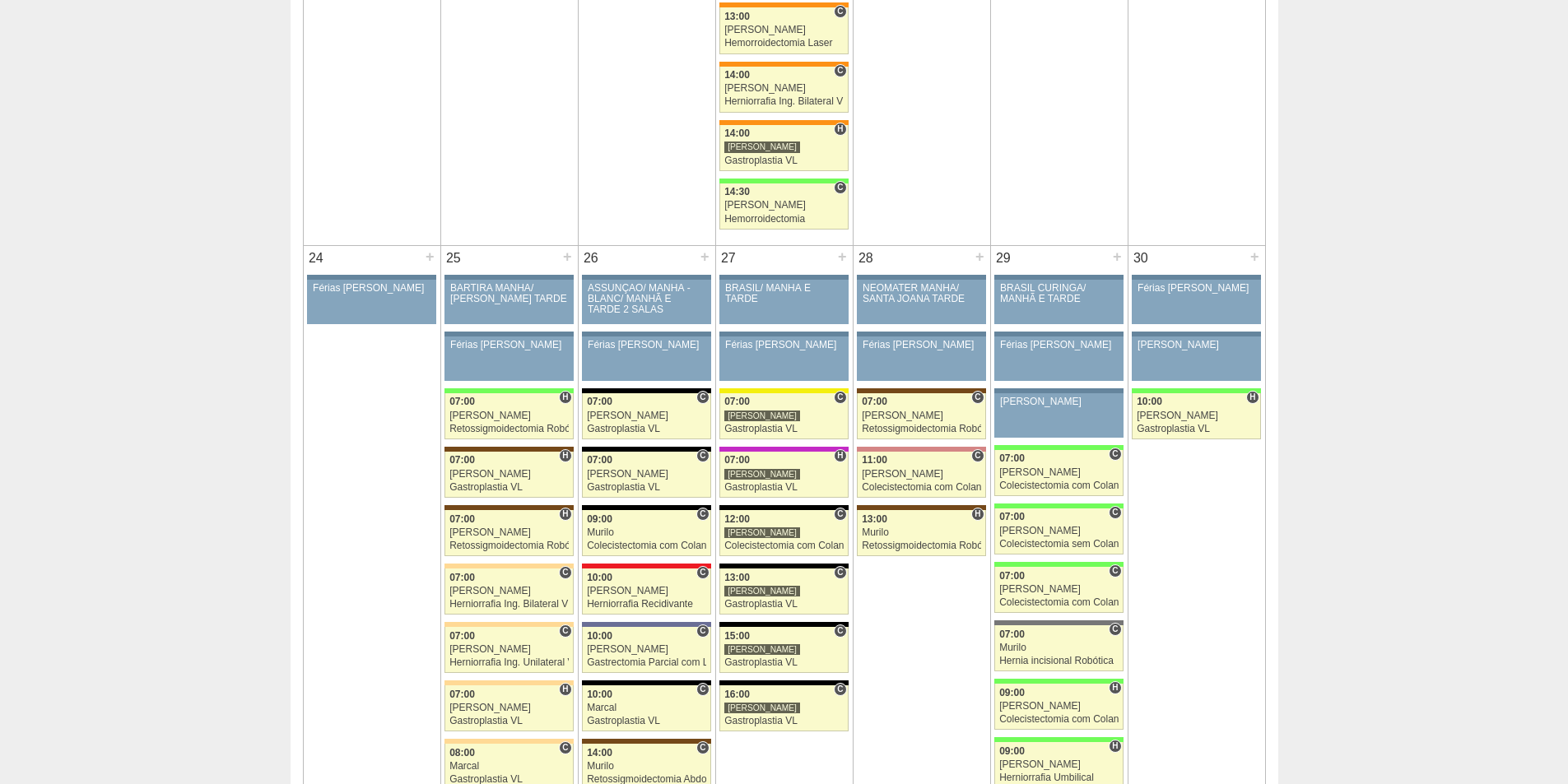
scroll to position [3621, 0]
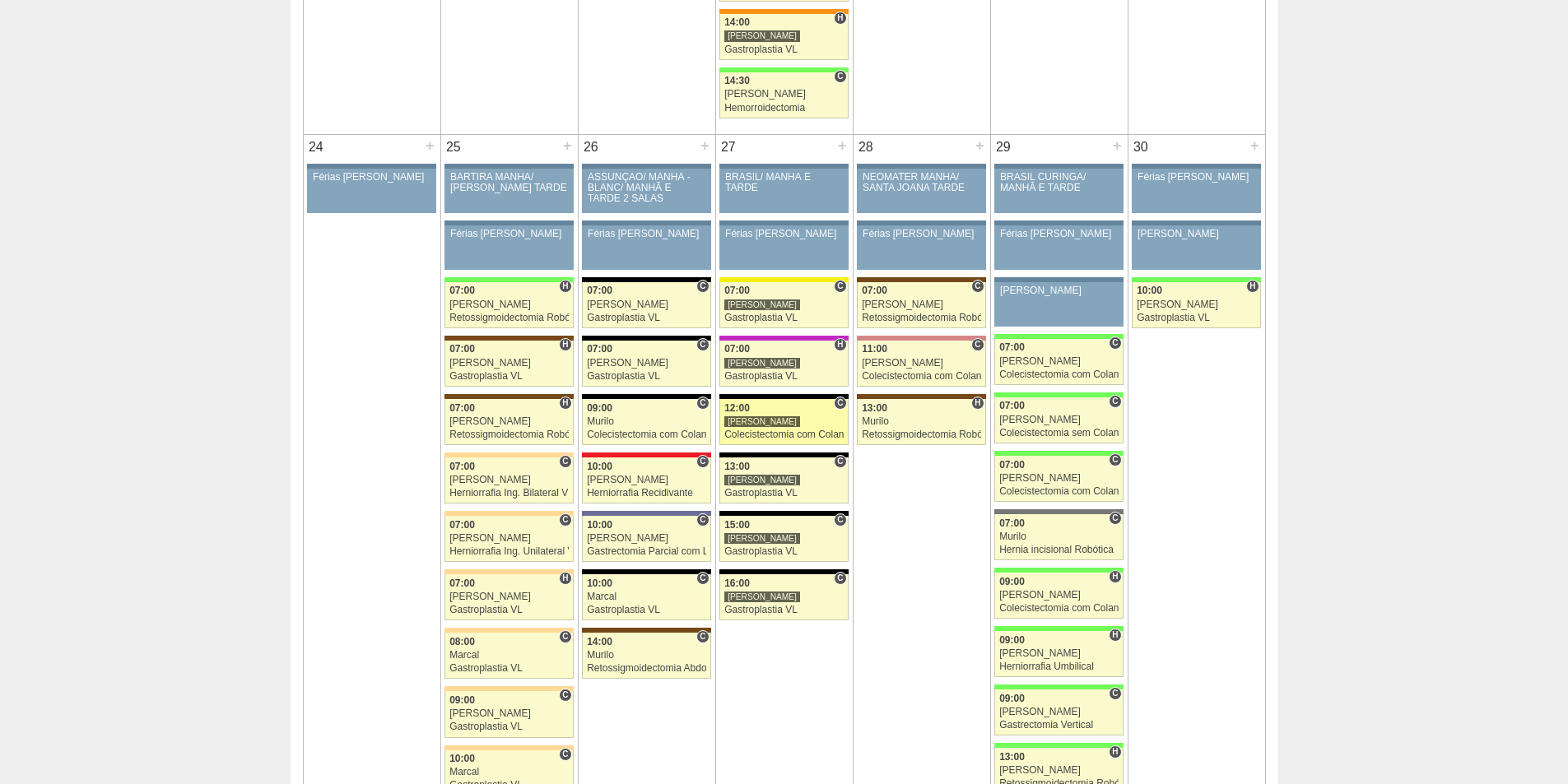
click at [759, 427] on div "[PERSON_NAME]" at bounding box center [761, 422] width 76 height 12
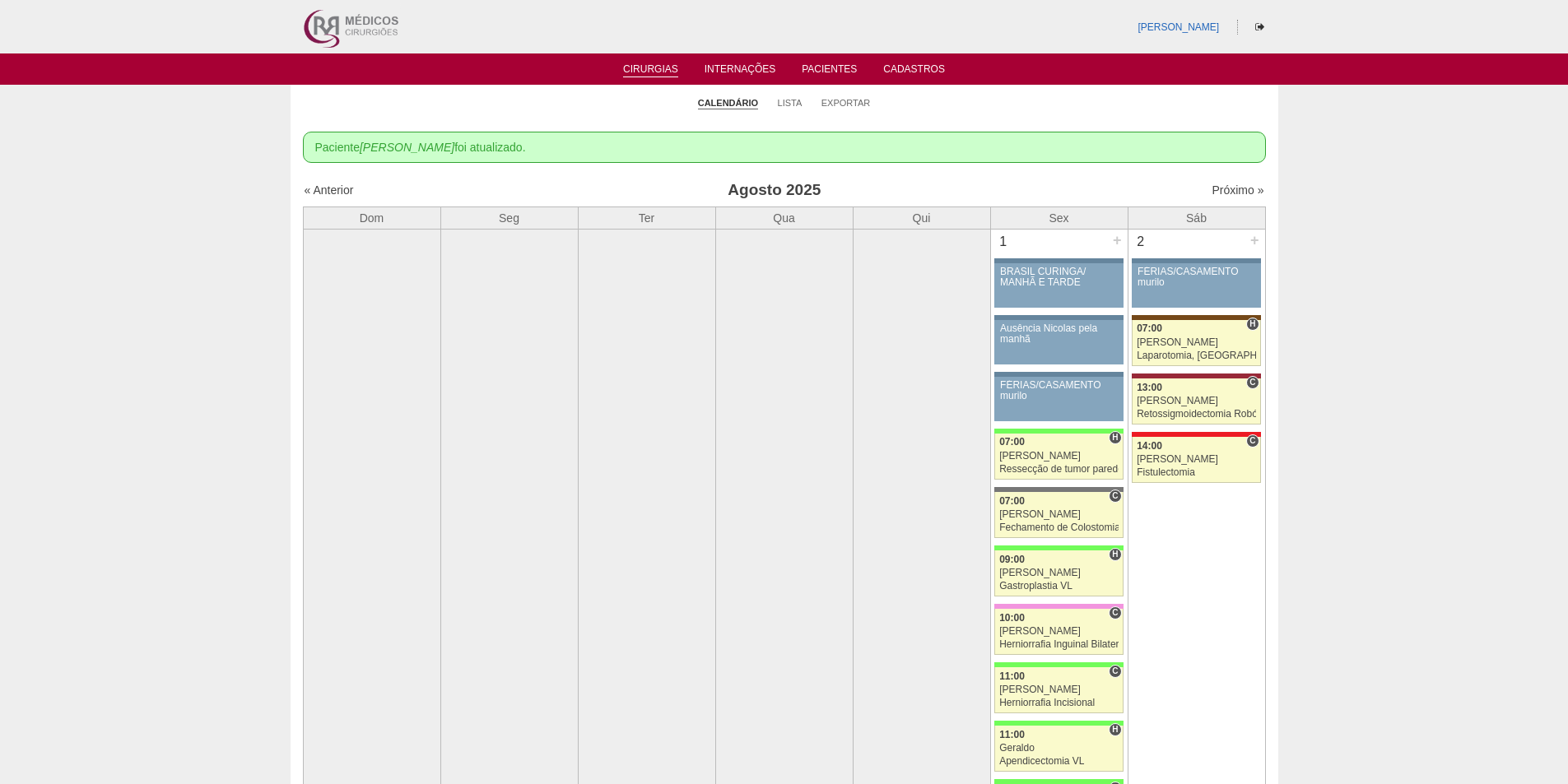
scroll to position [3621, 0]
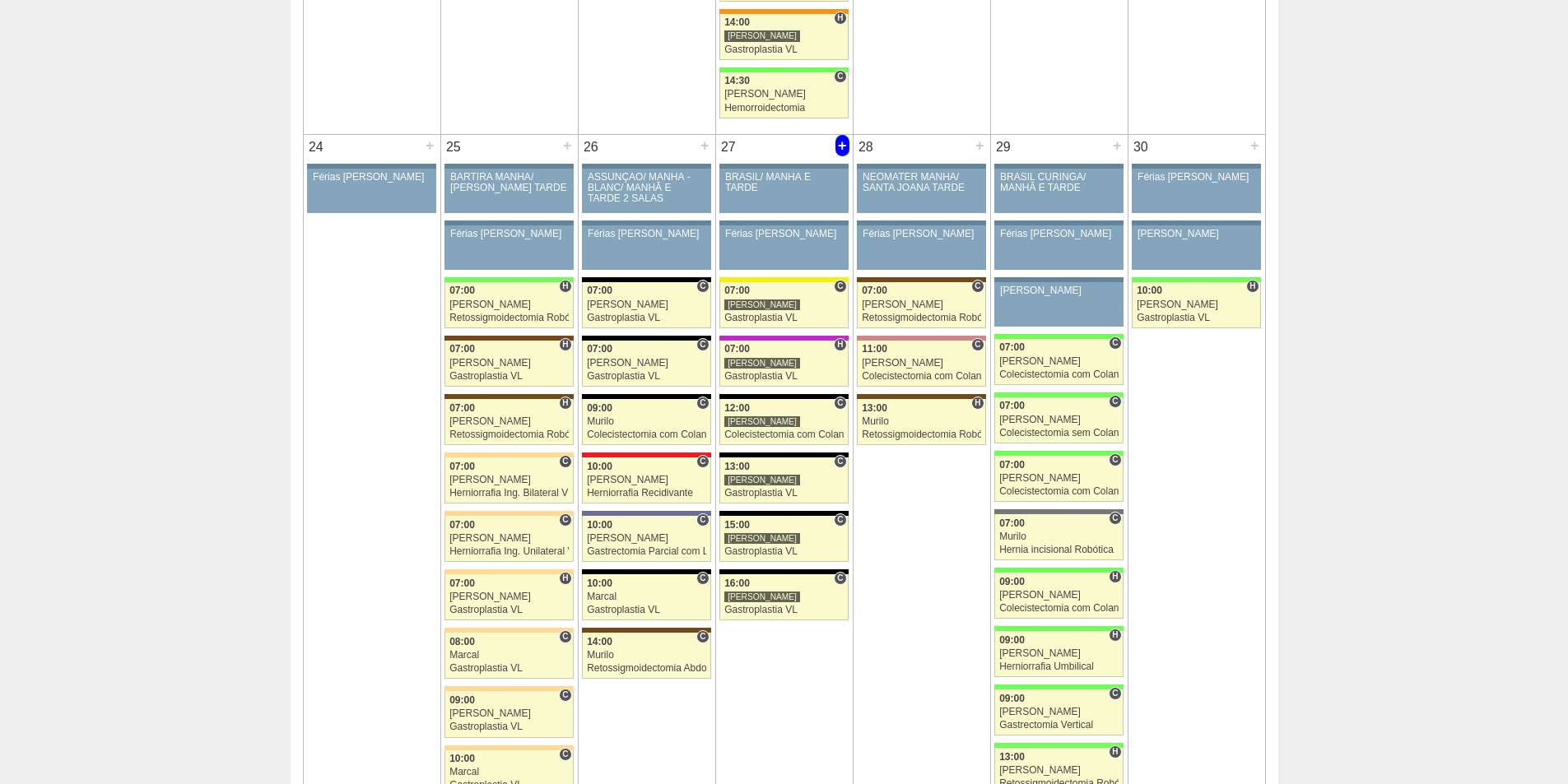
click at [842, 145] on div "+" at bounding box center [842, 146] width 14 height 22
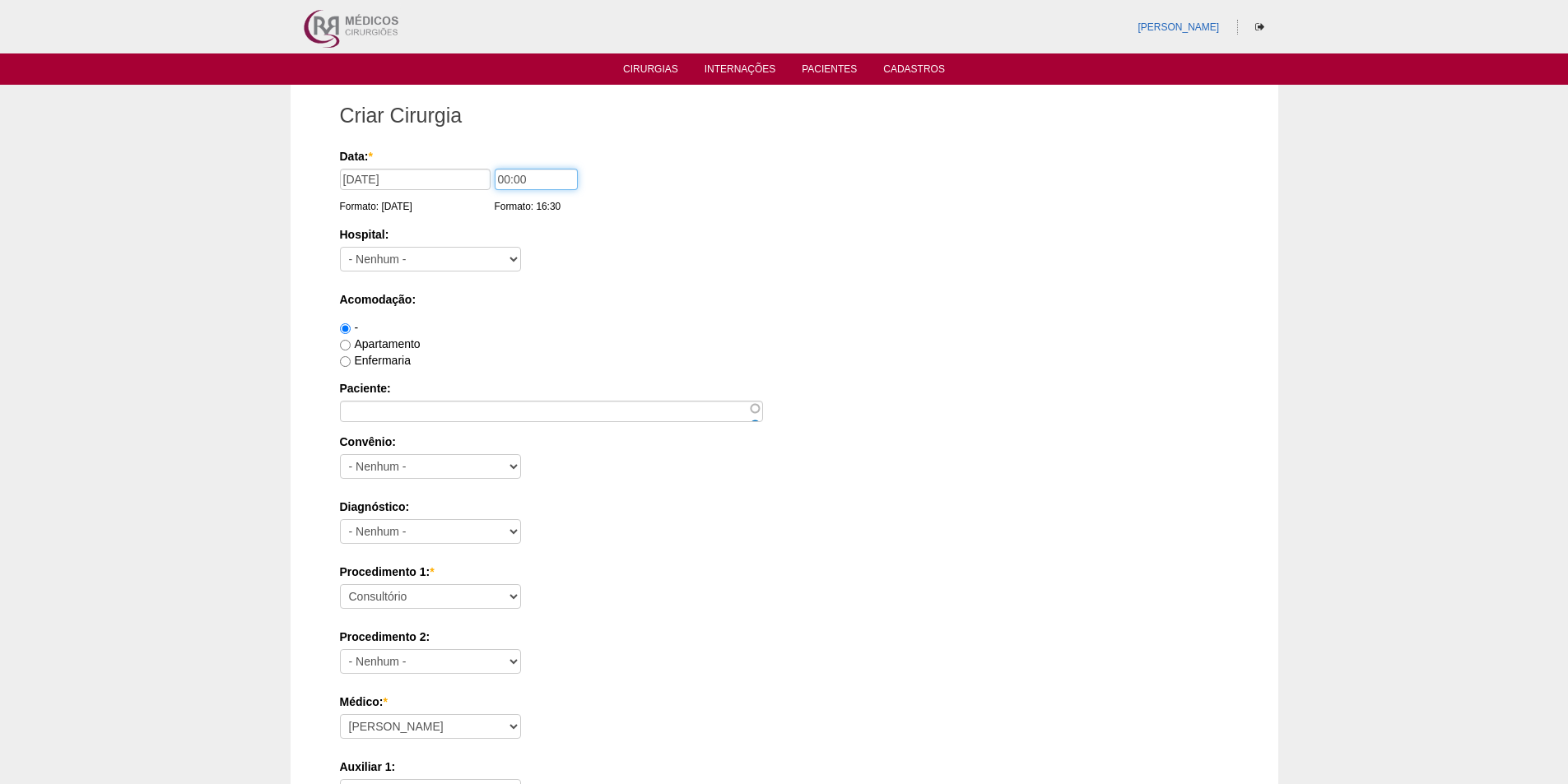
click at [504, 180] on input "00:00" at bounding box center [535, 179] width 83 height 22
type input "11:00"
click at [423, 266] on select "- Nenhum - 9 de Julho Albert Einstein Alvorada América Assunção Bartira Benefic…" at bounding box center [430, 259] width 181 height 24
select select "67"
click at [340, 247] on select "- Nenhum - 9 de Julho Albert Einstein Alvorada América Assunção Bartira Benefic…" at bounding box center [430, 259] width 181 height 24
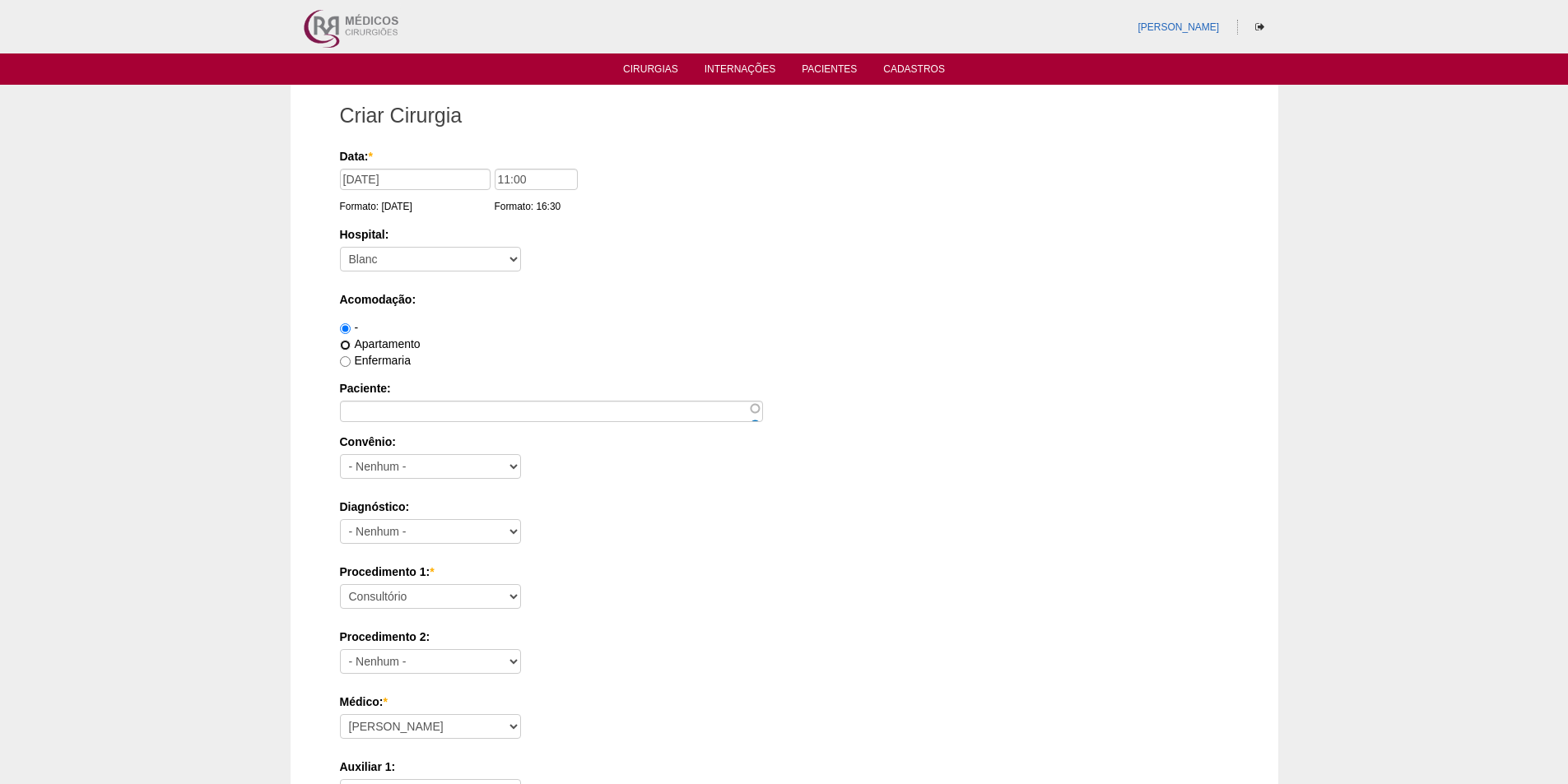
click at [347, 342] on input "Apartamento" at bounding box center [345, 345] width 10 height 10
radio input "true"
click at [389, 411] on input "Paciente:" at bounding box center [551, 411] width 423 height 22
click at [347, 361] on input "Enfermaria" at bounding box center [345, 361] width 10 height 10
radio input "true"
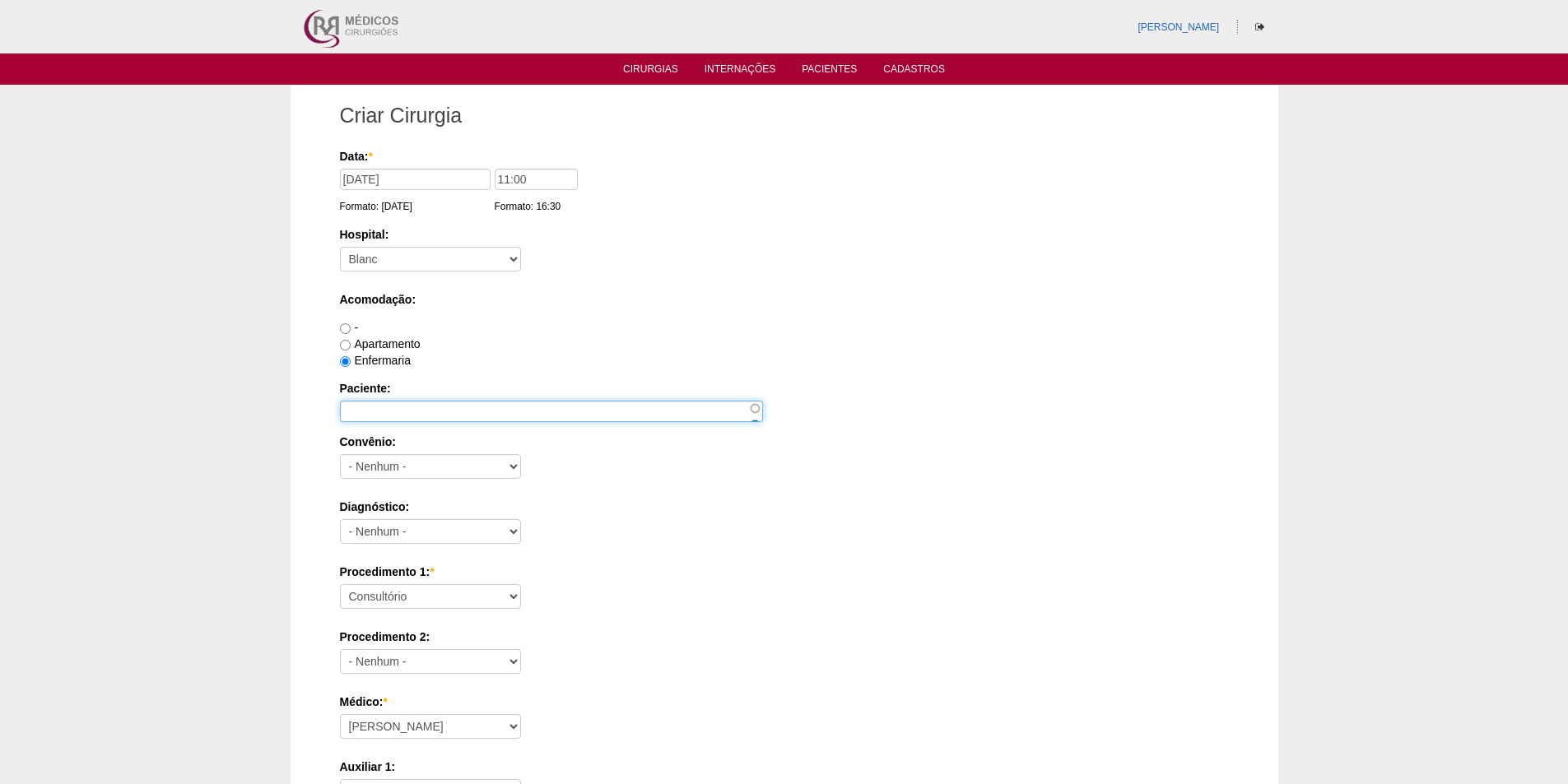
click at [409, 411] on input "Paciente:" at bounding box center [551, 411] width 423 height 22
paste input "[PERSON_NAME]"
type input "[PERSON_NAME]"
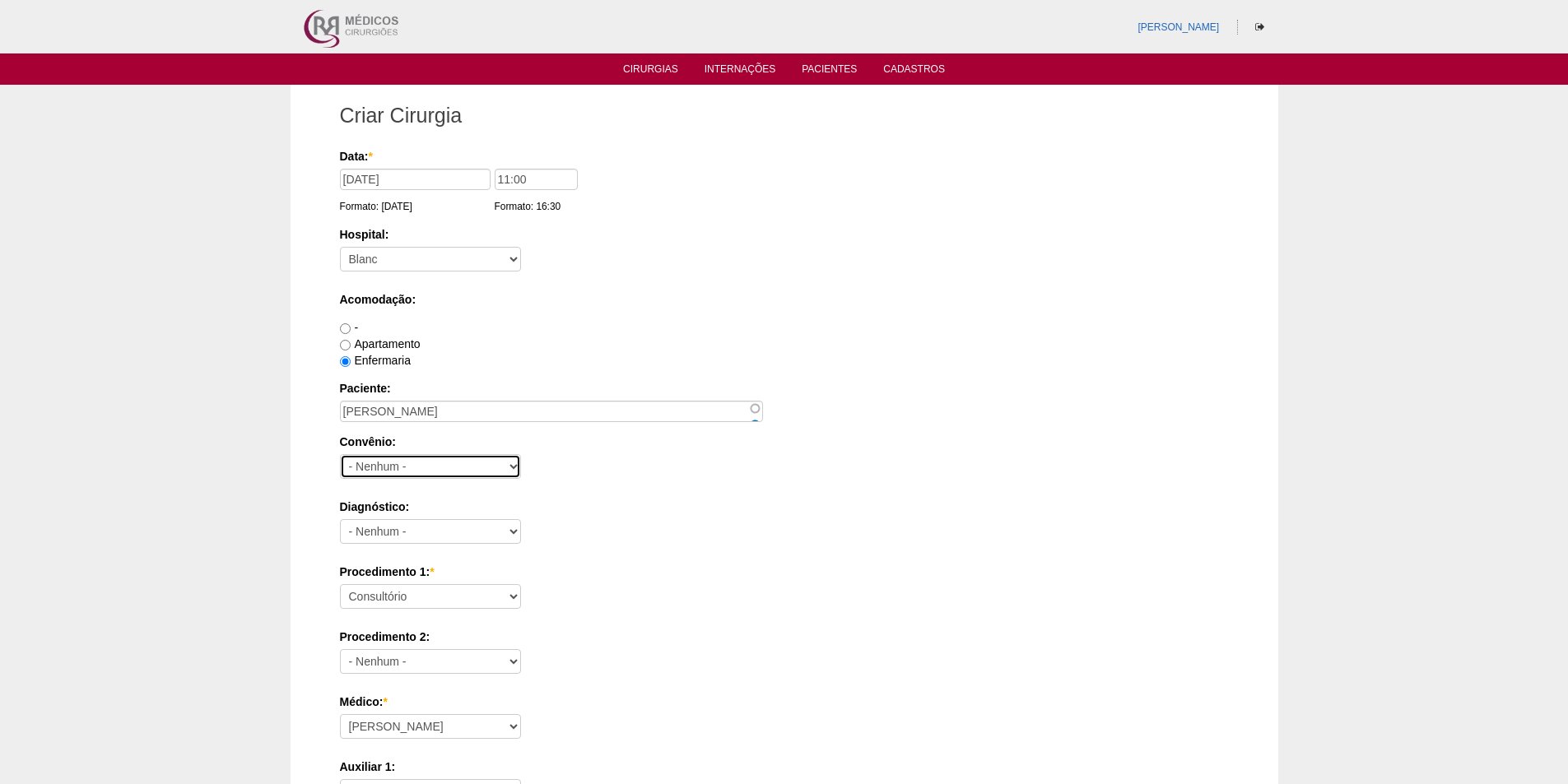
click at [366, 472] on select "- Nenhum - Abet Afresp Allianz Amil Blue Life Caasp Cabesp Caixa de Pensões Car…" at bounding box center [430, 466] width 181 height 24
select select "8907"
click at [340, 454] on select "- Nenhum - Abet Afresp Allianz Amil Blue Life Caasp Cabesp Caixa de Pensões Car…" at bounding box center [430, 466] width 181 height 24
click at [379, 532] on select "- Nenhum - Abdome Agudo Abscesso Hepático Abscesso Perianal Abscesso Peritoneal…" at bounding box center [430, 532] width 181 height 24
select select "9954"
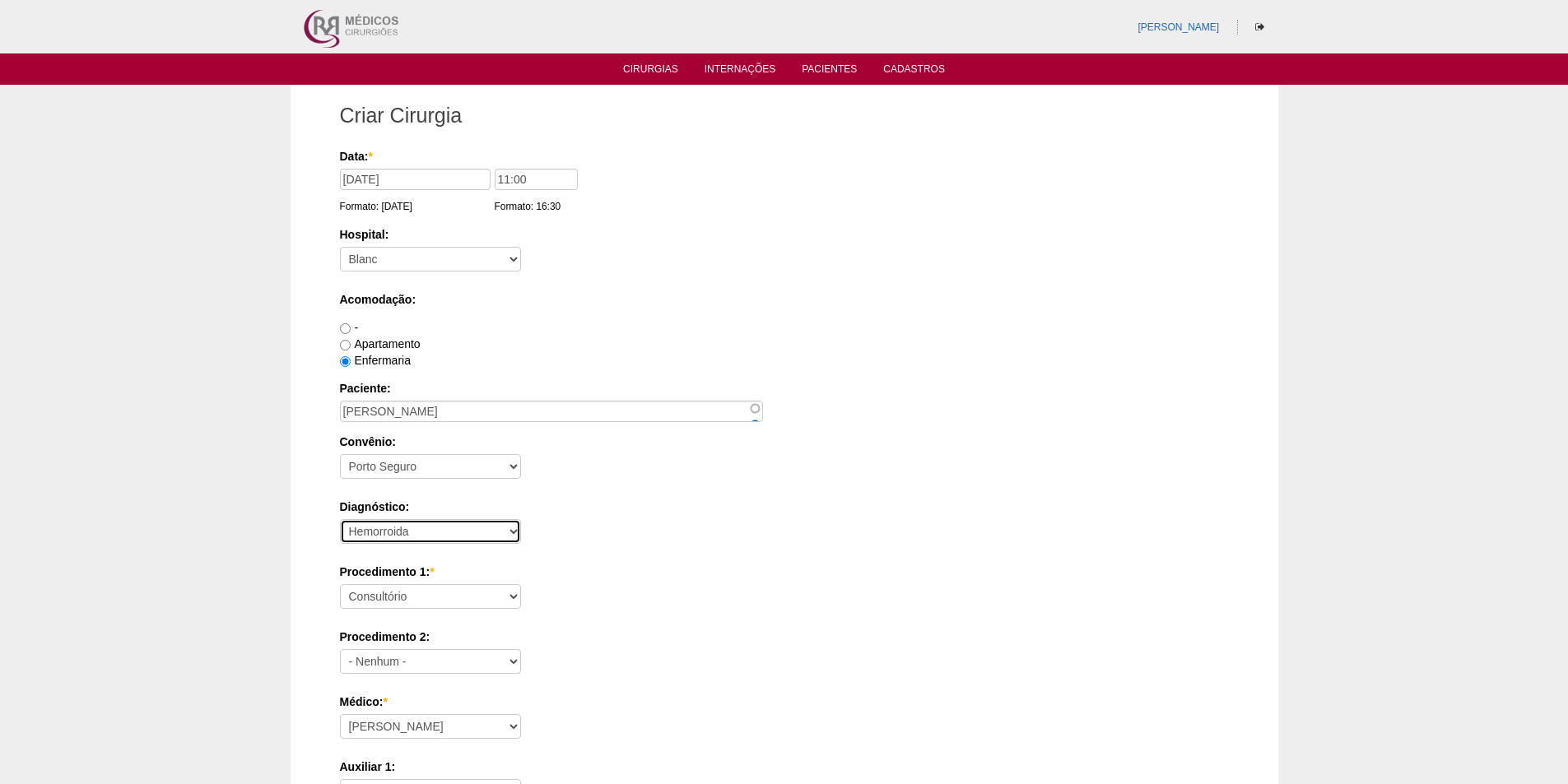
click at [340, 519] on select "- Nenhum - Abdome Agudo Abscesso Hepático Abscesso Perianal Abscesso Peritoneal…" at bounding box center [430, 532] width 181 height 24
click at [432, 600] on select "Consultório Abscesso Hepático - Drenagem Abscesso perianal Amputação Abdômino P…" at bounding box center [430, 596] width 181 height 24
select select "35201"
click at [340, 584] on select "Consultório Abscesso Hepático - Drenagem Abscesso perianal Amputação Abdômino P…" at bounding box center [430, 596] width 181 height 24
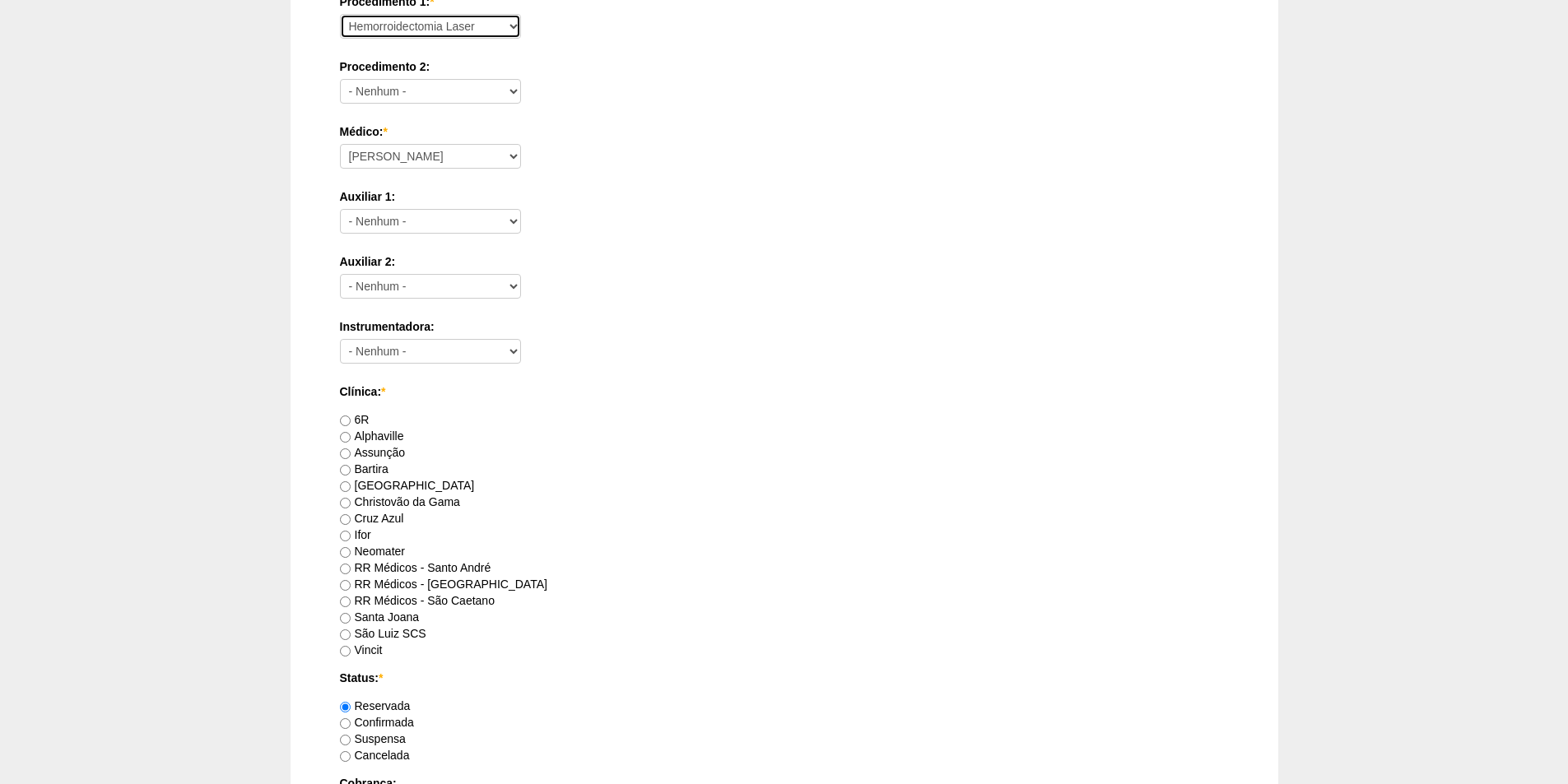
scroll to position [576, 0]
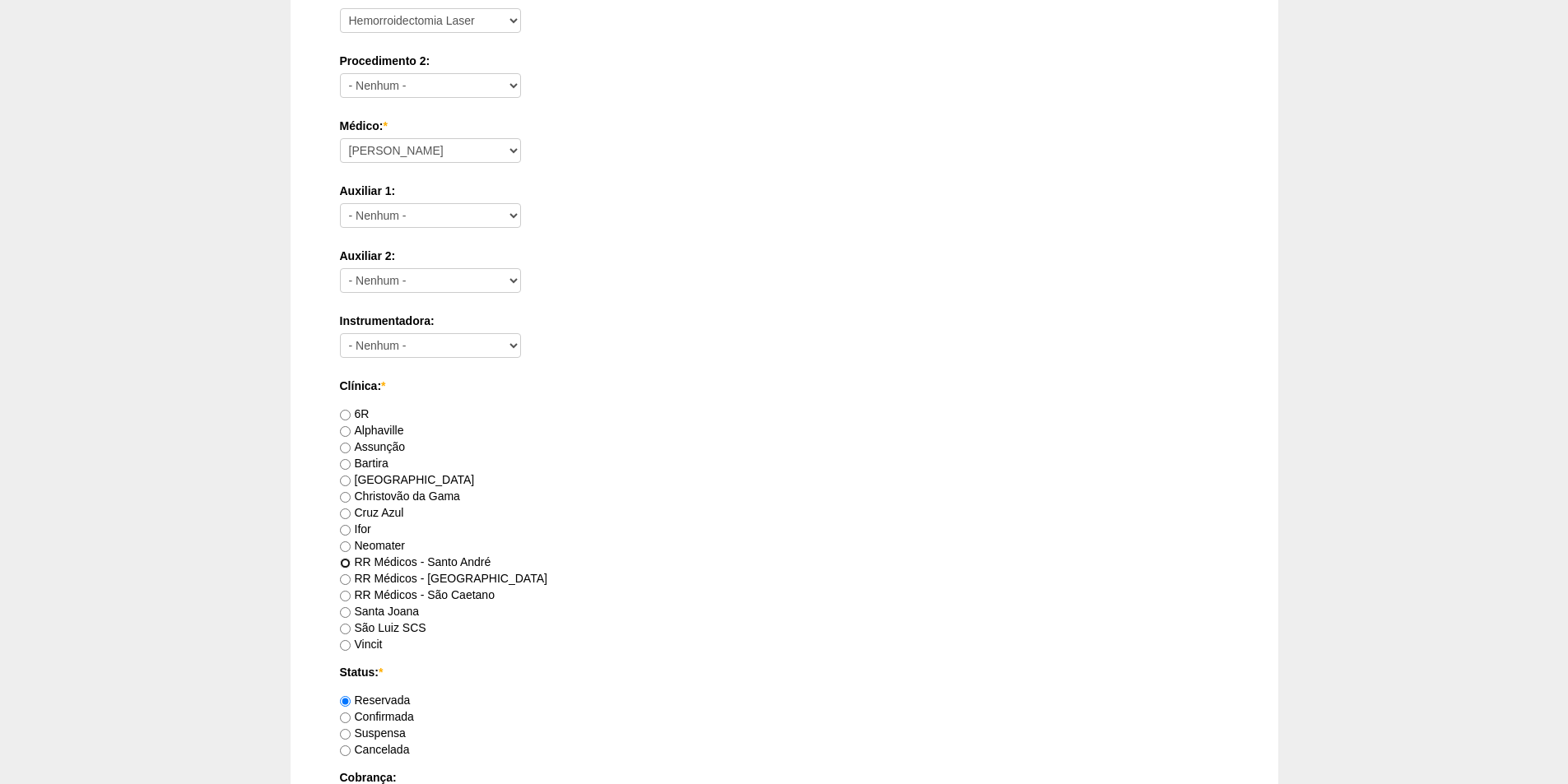
click at [349, 562] on input "RR Médicos - Santo André" at bounding box center [345, 563] width 10 height 10
radio input "true"
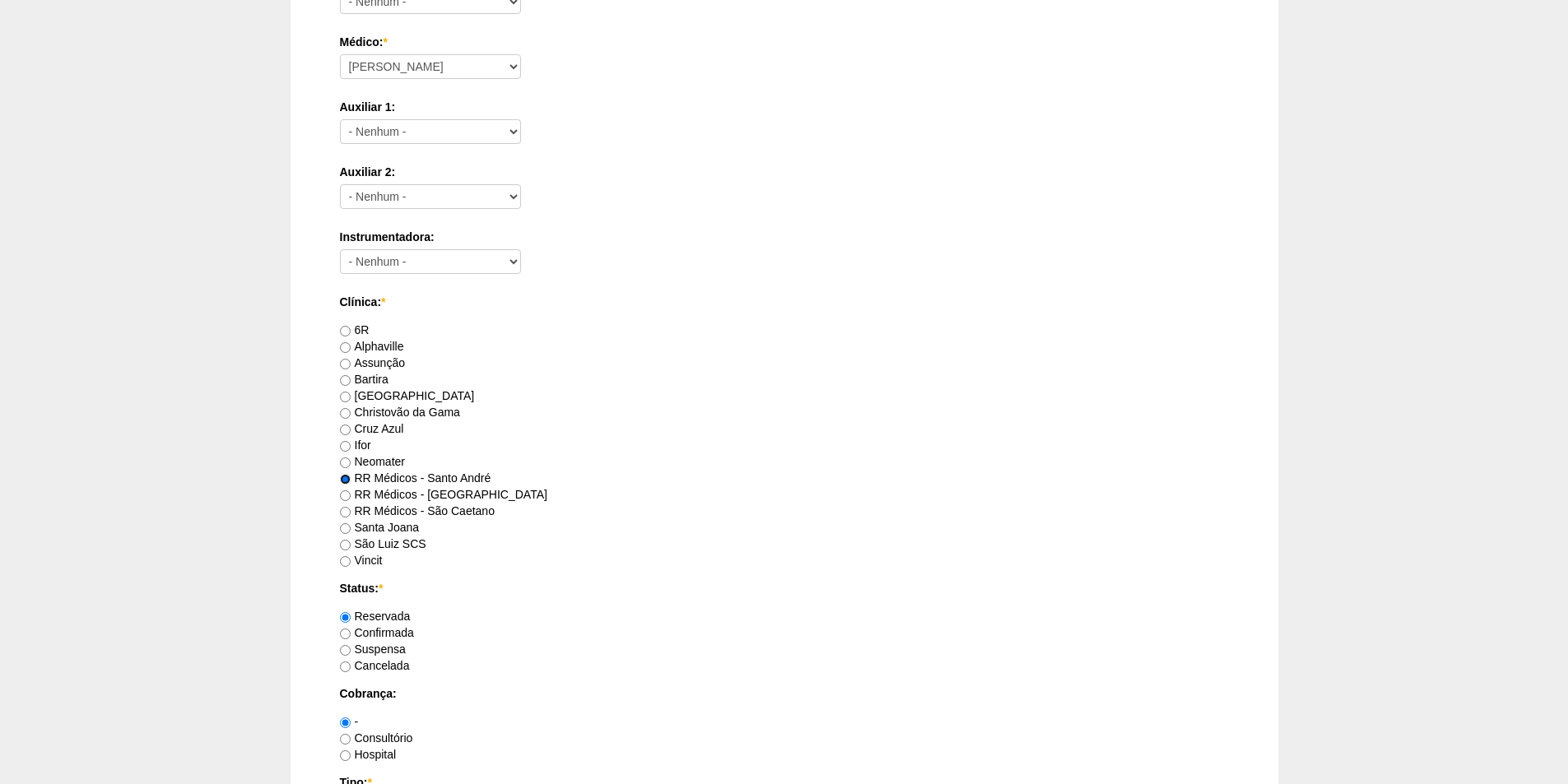
scroll to position [823, 0]
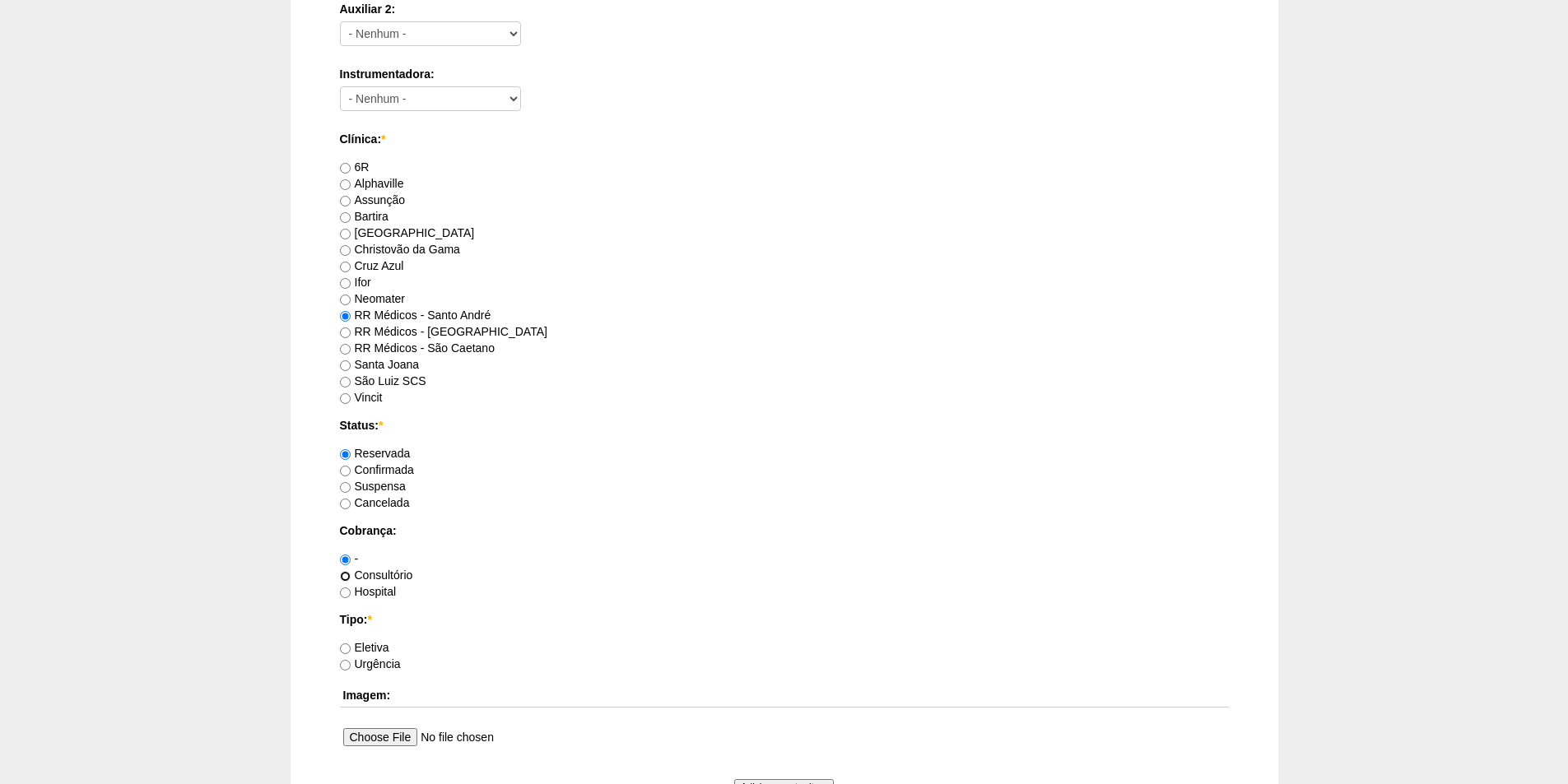
click at [345, 573] on input "Consultório" at bounding box center [345, 576] width 10 height 10
radio input "true"
click at [344, 646] on input "Eletiva" at bounding box center [345, 649] width 10 height 10
radio input "true"
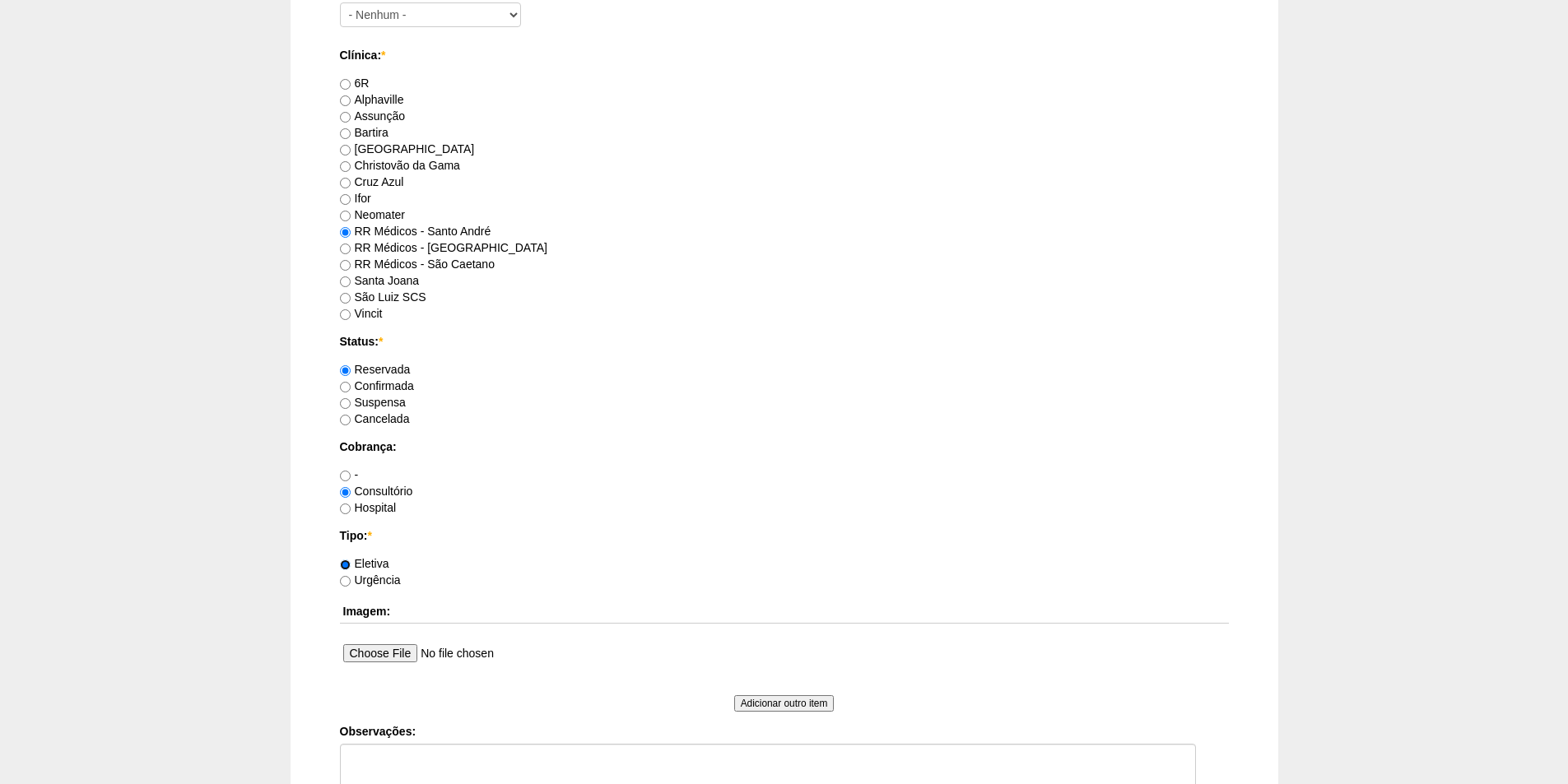
scroll to position [1069, 0]
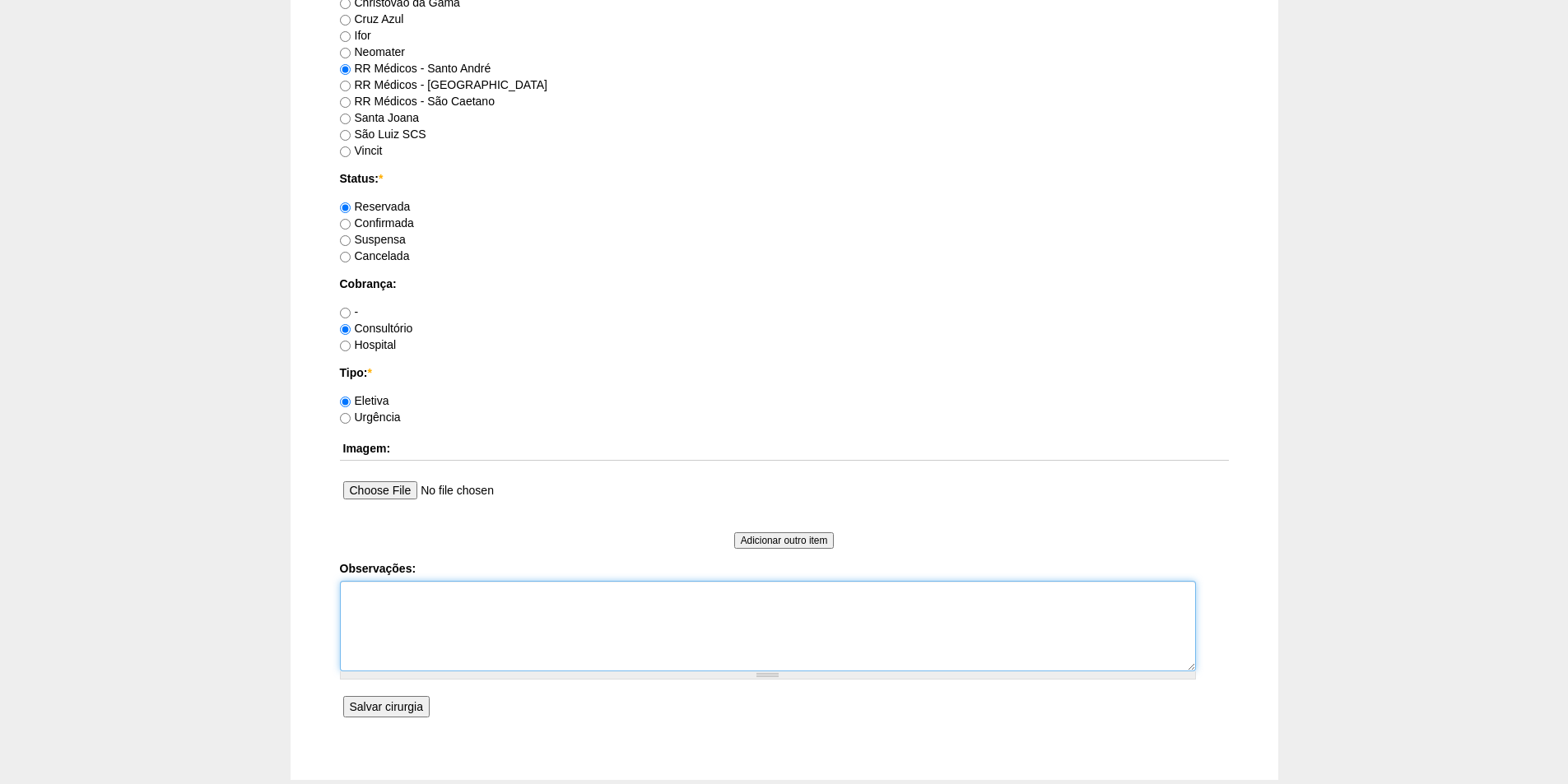
click at [389, 597] on textarea "Observações:" at bounding box center [767, 626] width 856 height 91
click at [394, 594] on textarea "Reserva r LASER" at bounding box center [767, 626] width 856 height 91
type textarea "Reserva LASER"
click at [409, 706] on input "Salvar cirurgia" at bounding box center [386, 706] width 86 height 22
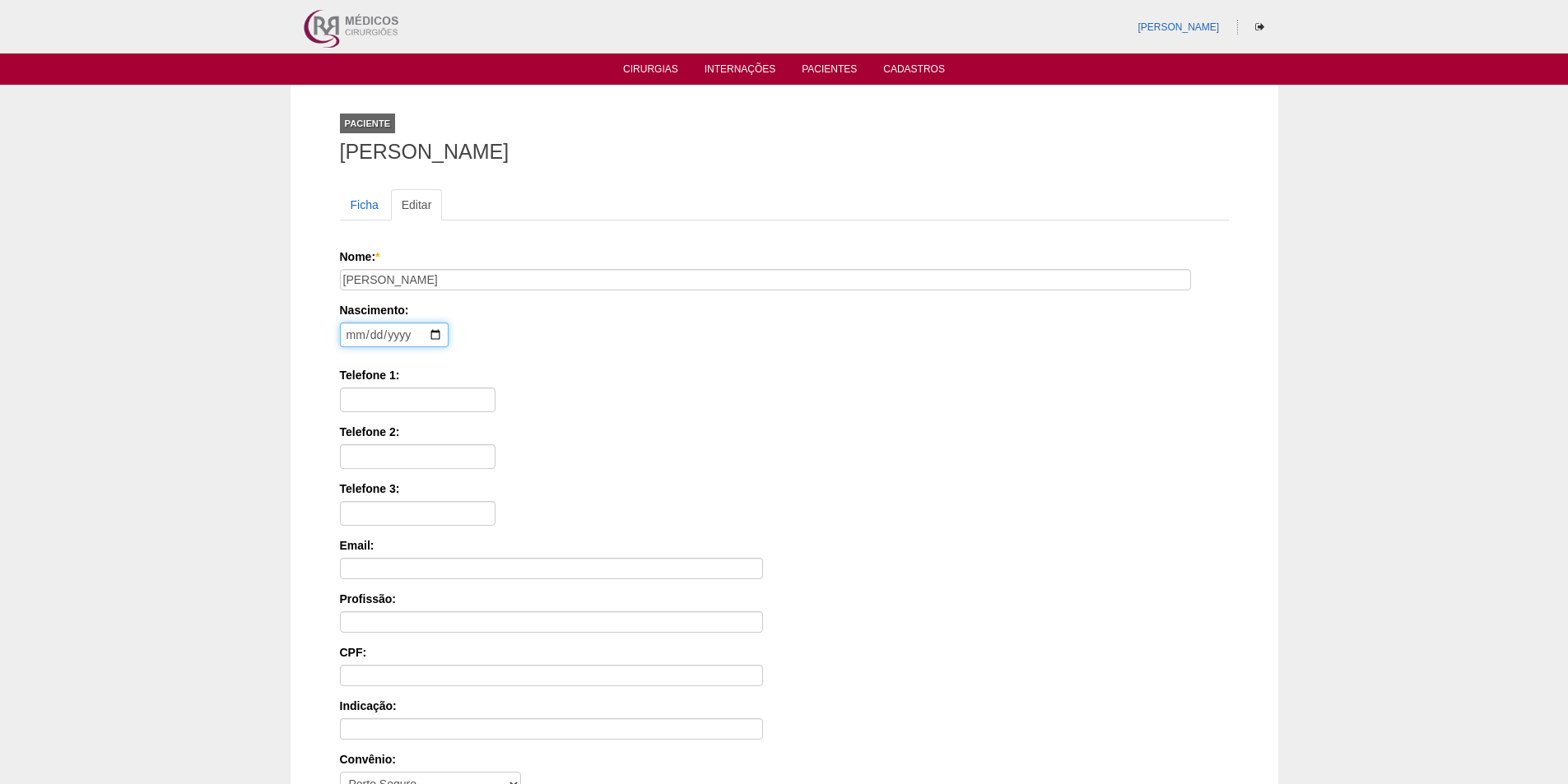
click at [359, 336] on input "date" at bounding box center [394, 334] width 108 height 24
type input "[DATE]"
click at [383, 395] on input "Telefone 1:" at bounding box center [417, 400] width 155 height 24
paste input "98303-0426"
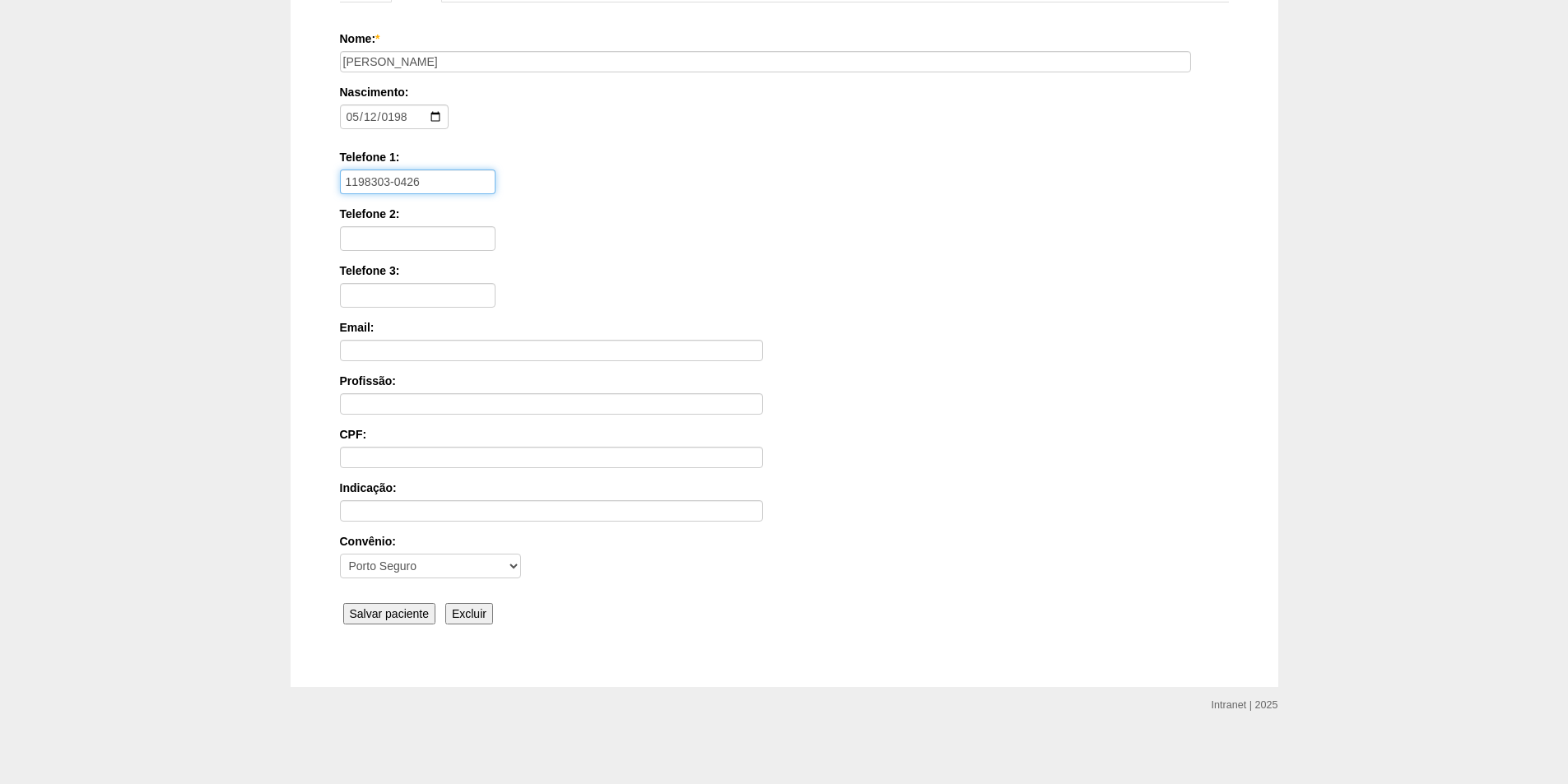
scroll to position [221, 0]
type input "1198303-0426"
click at [379, 609] on input "Salvar paciente" at bounding box center [389, 611] width 93 height 22
